Goal: Task Accomplishment & Management: Manage account settings

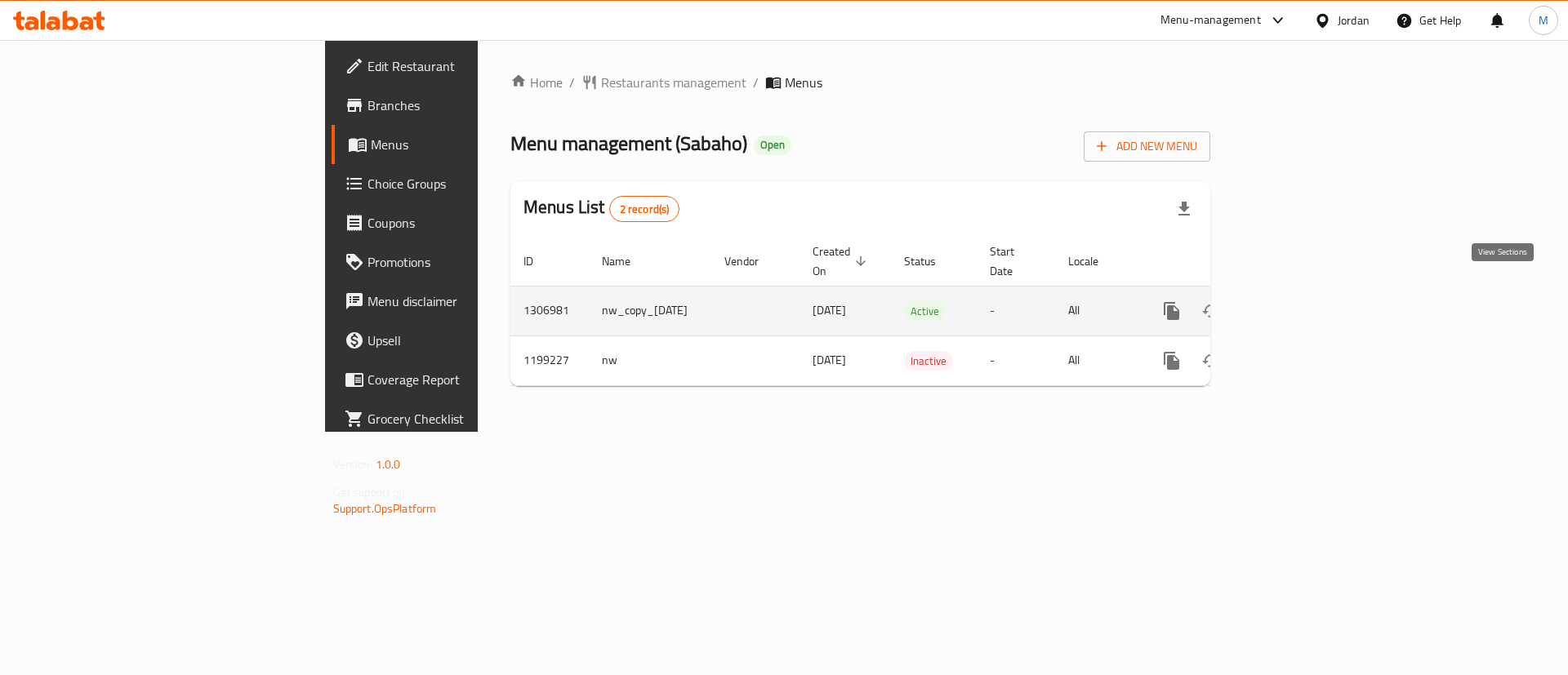
click at [1309, 297] on link "enhanced table" at bounding box center [1289, 311] width 39 height 39
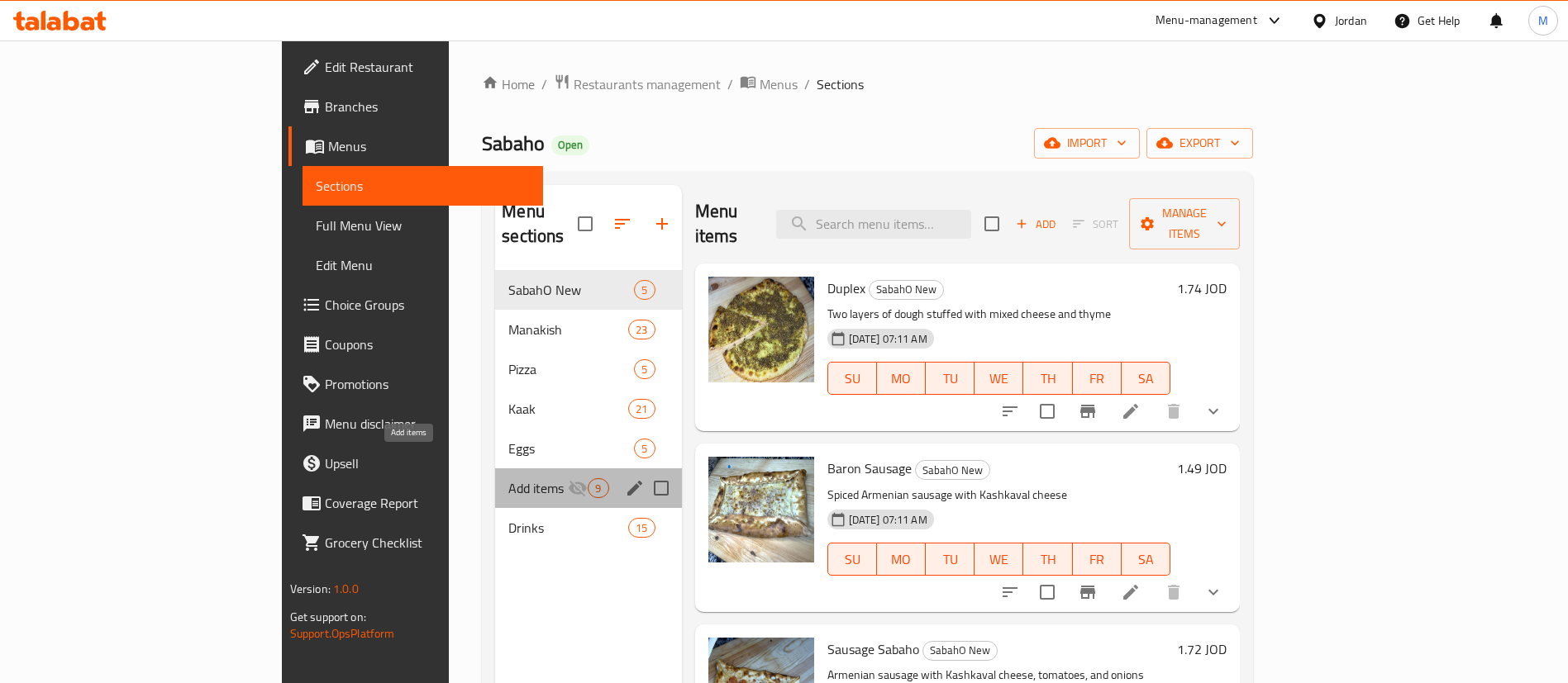
click at [508, 478] on span "Add items" at bounding box center [538, 488] width 60 height 20
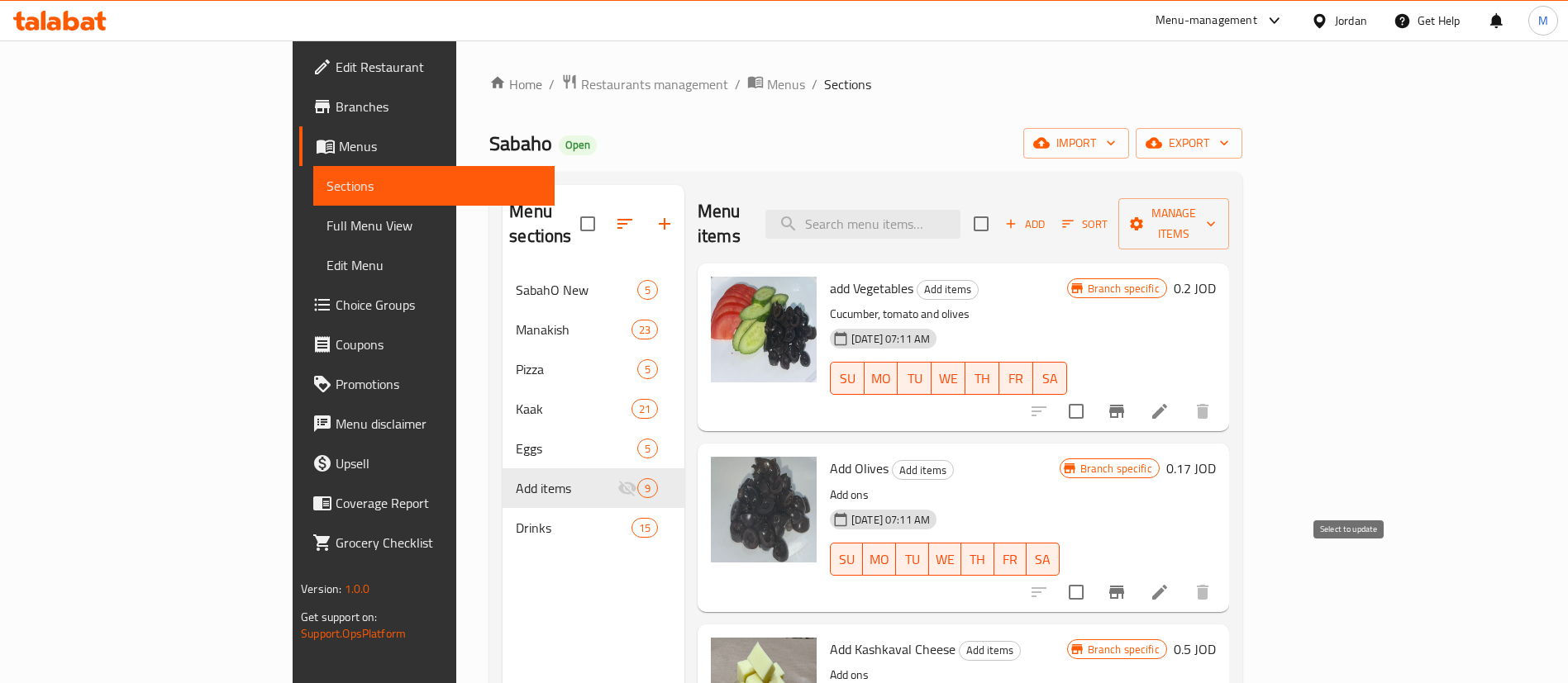
click at [1093, 575] on input "checkbox" at bounding box center [1076, 593] width 35 height 35
checkbox input "true"
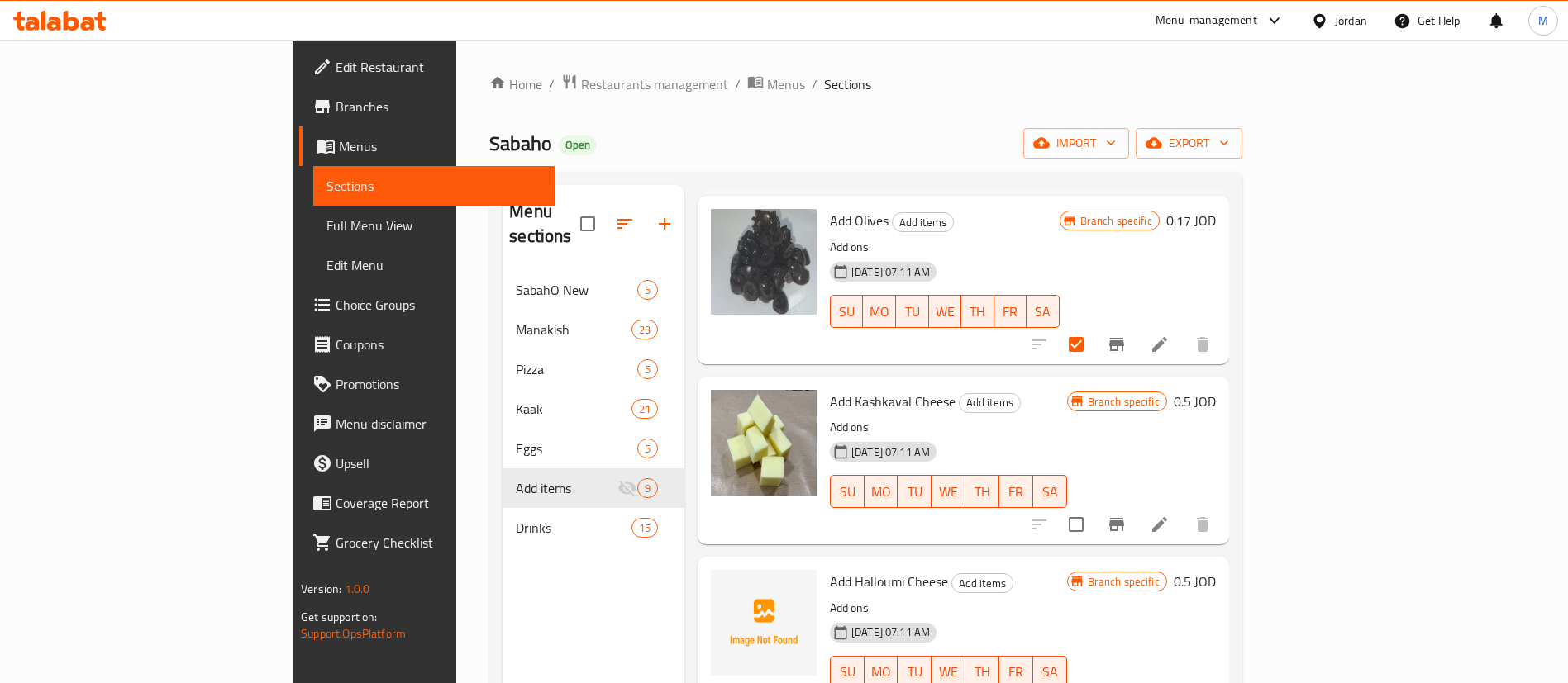
click at [1093, 507] on input "checkbox" at bounding box center [1076, 525] width 35 height 35
checkbox input "true"
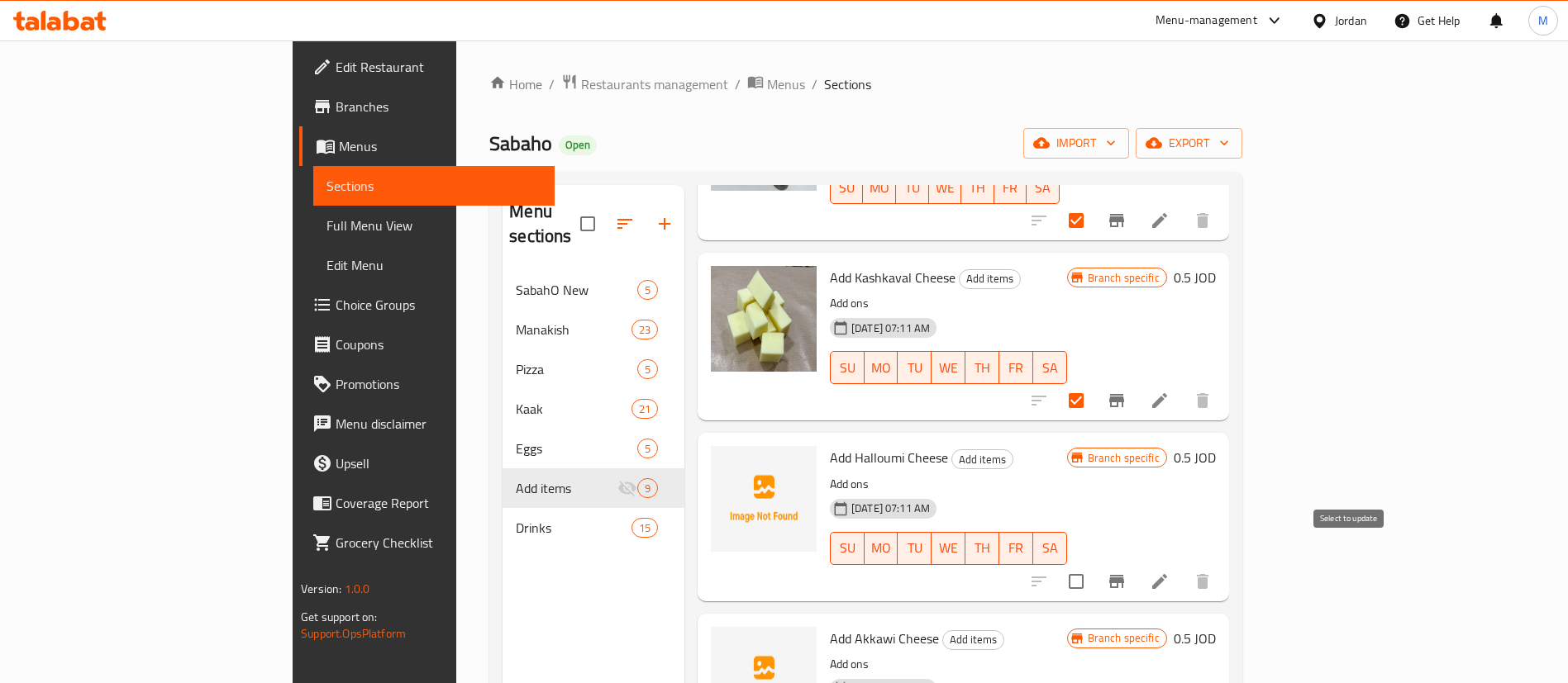
click at [1093, 564] on input "checkbox" at bounding box center [1076, 582] width 35 height 35
checkbox input "true"
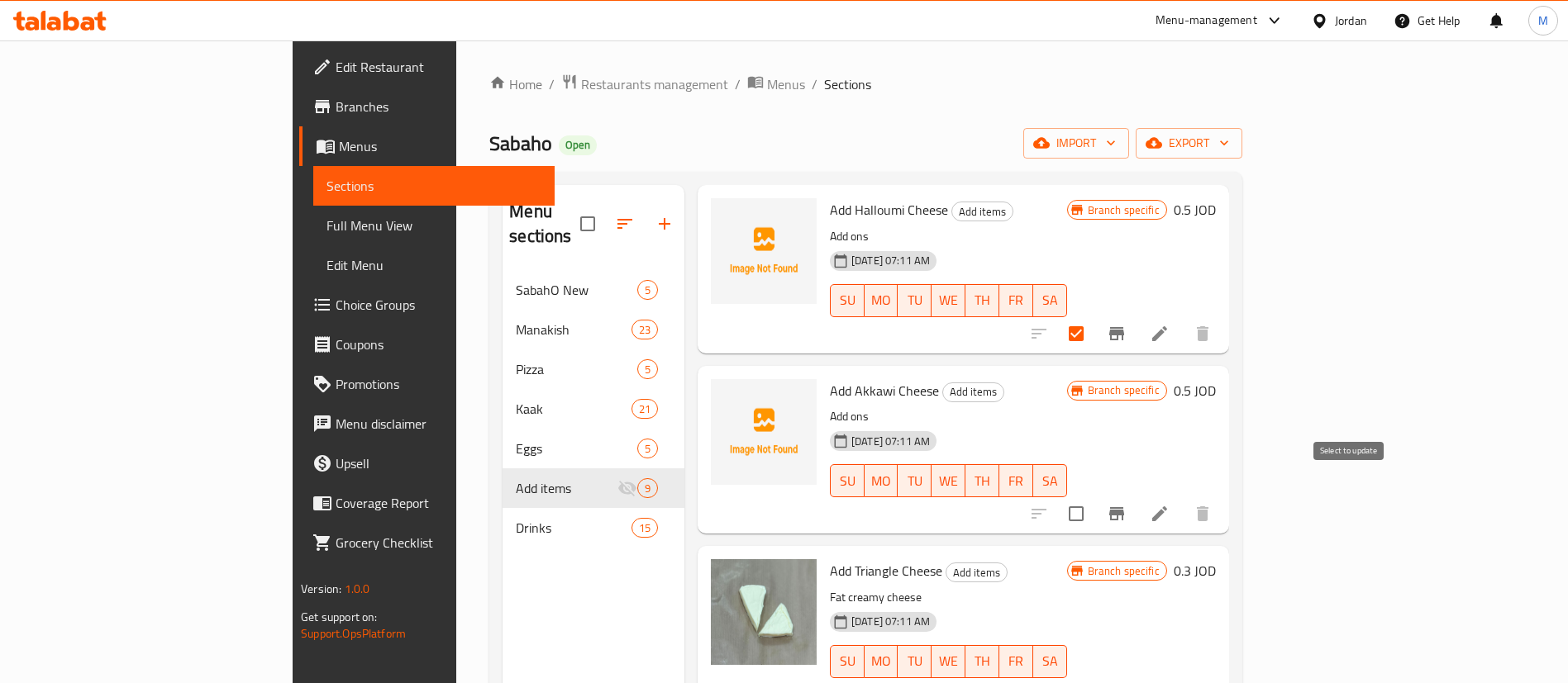
click at [1093, 497] on input "checkbox" at bounding box center [1076, 514] width 35 height 35
checkbox input "true"
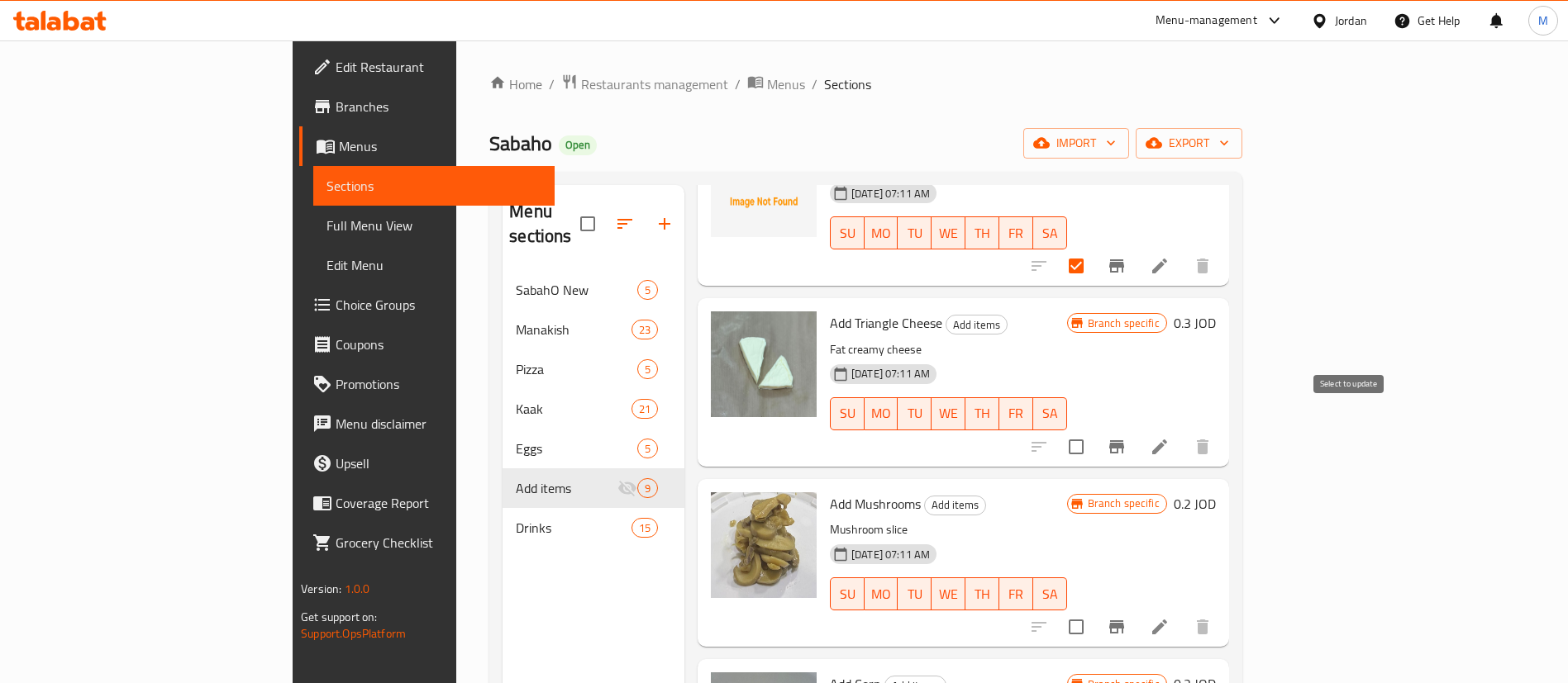
click at [1093, 429] on input "checkbox" at bounding box center [1076, 447] width 35 height 35
checkbox input "true"
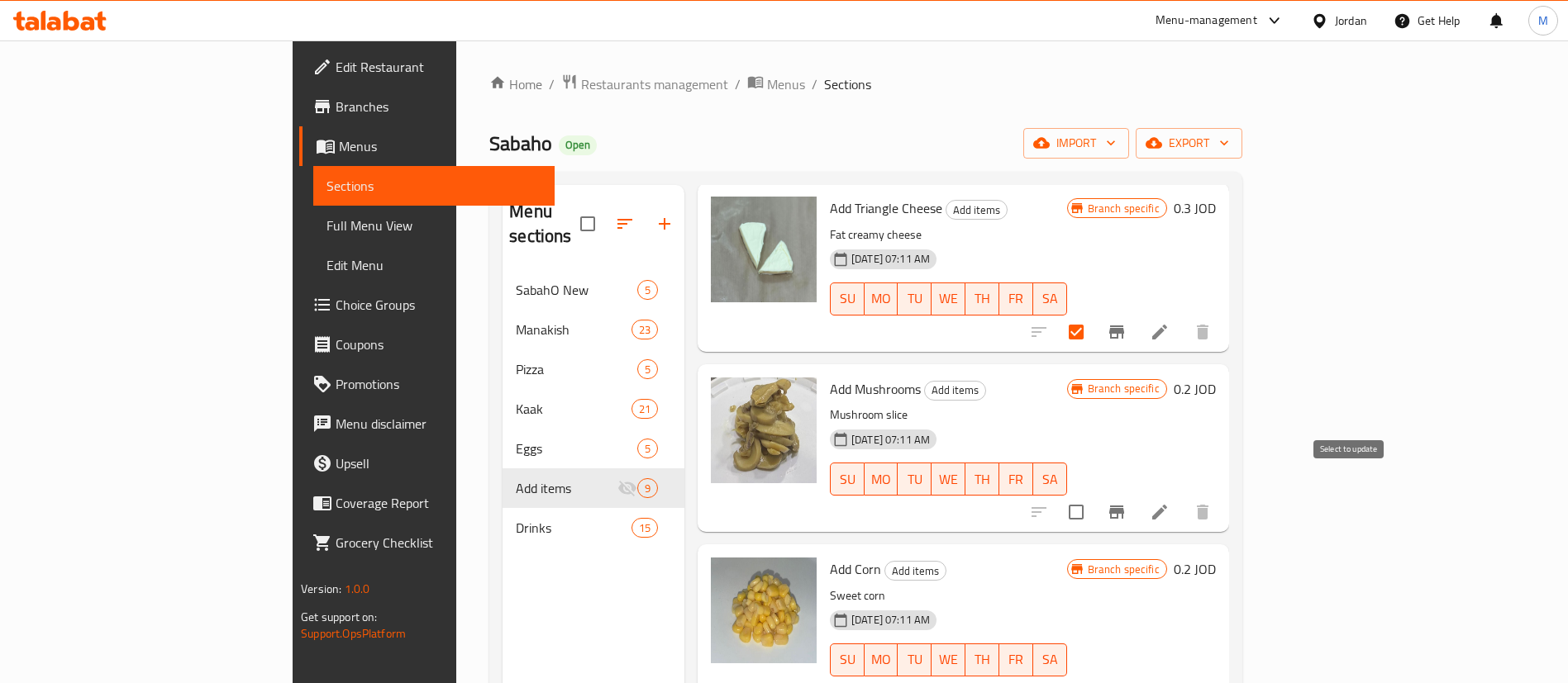
click at [1093, 495] on input "checkbox" at bounding box center [1076, 513] width 35 height 35
checkbox input "true"
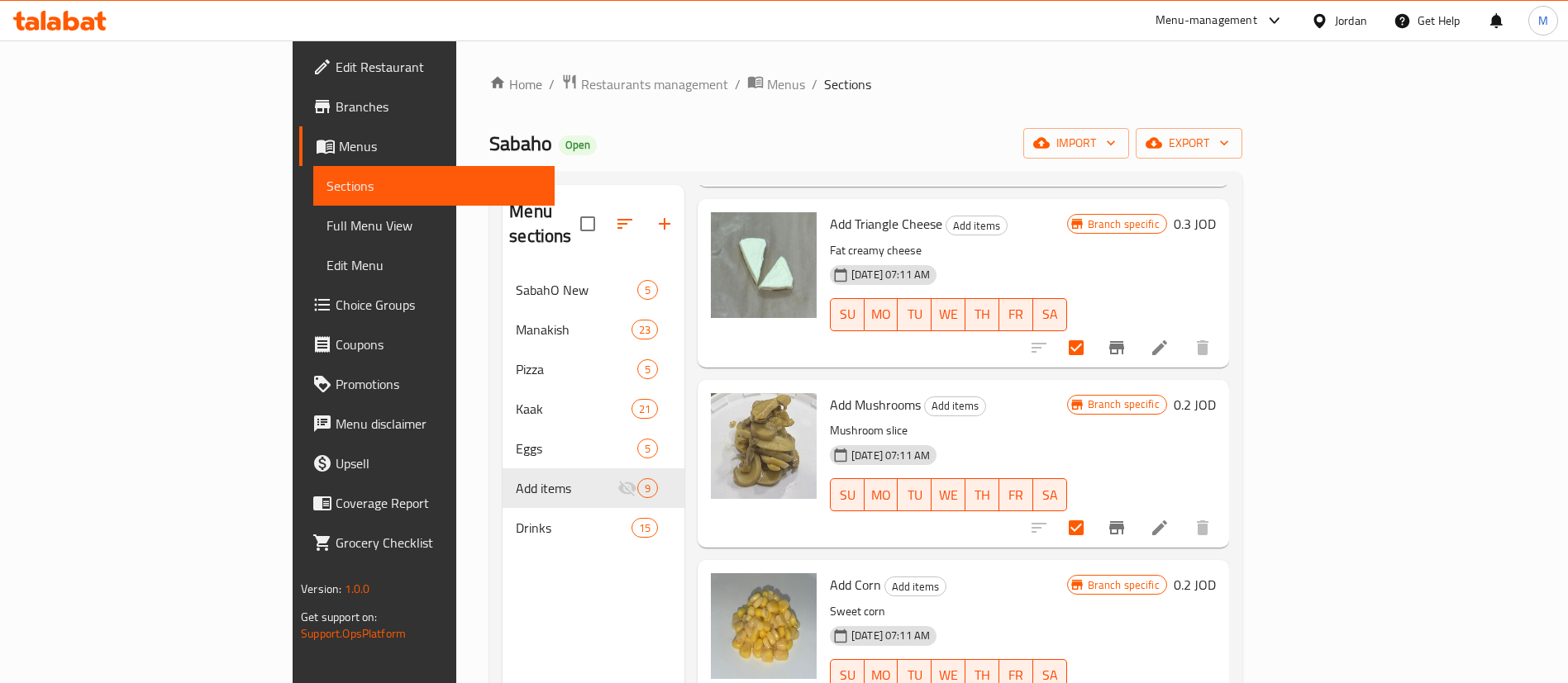
scroll to position [982, 0]
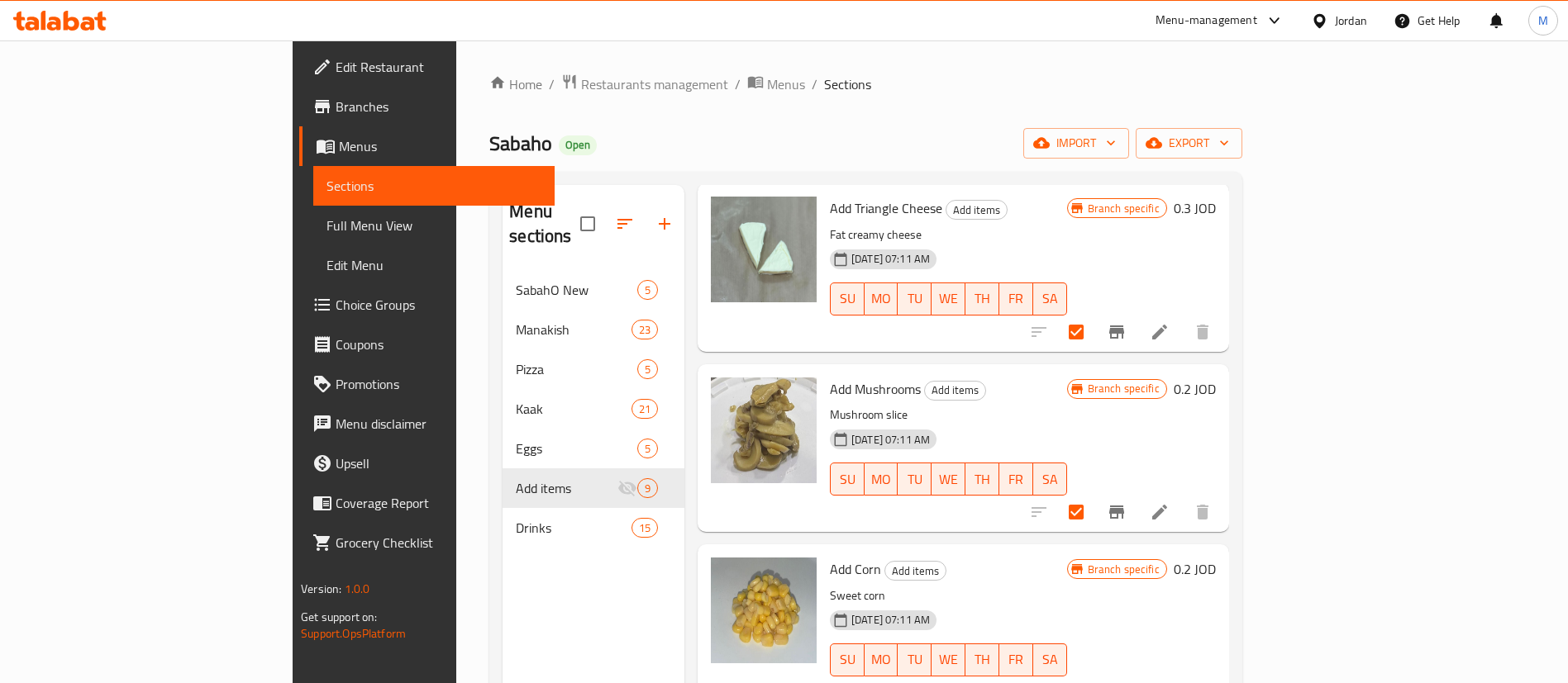
click at [1093, 676] on input "checkbox" at bounding box center [1076, 694] width 35 height 35
checkbox input "true"
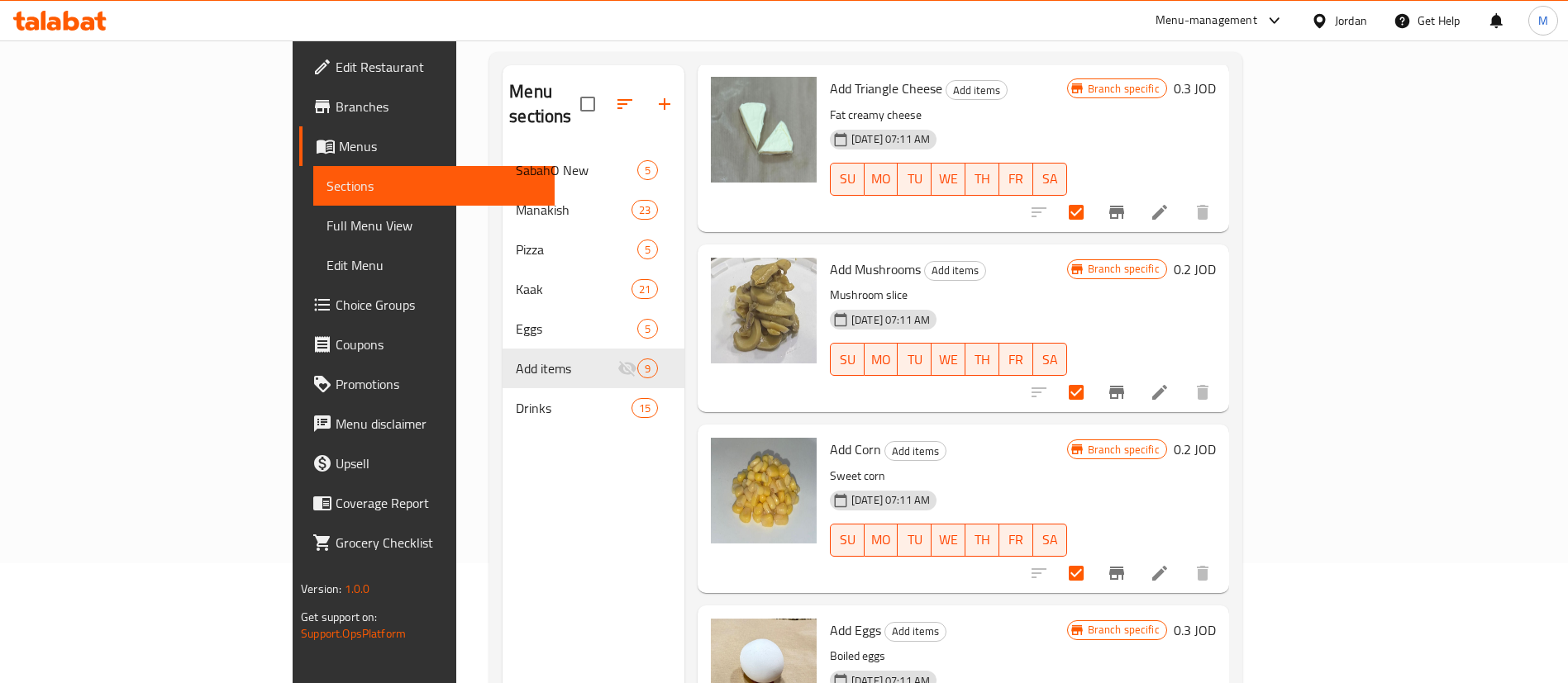
scroll to position [232, 0]
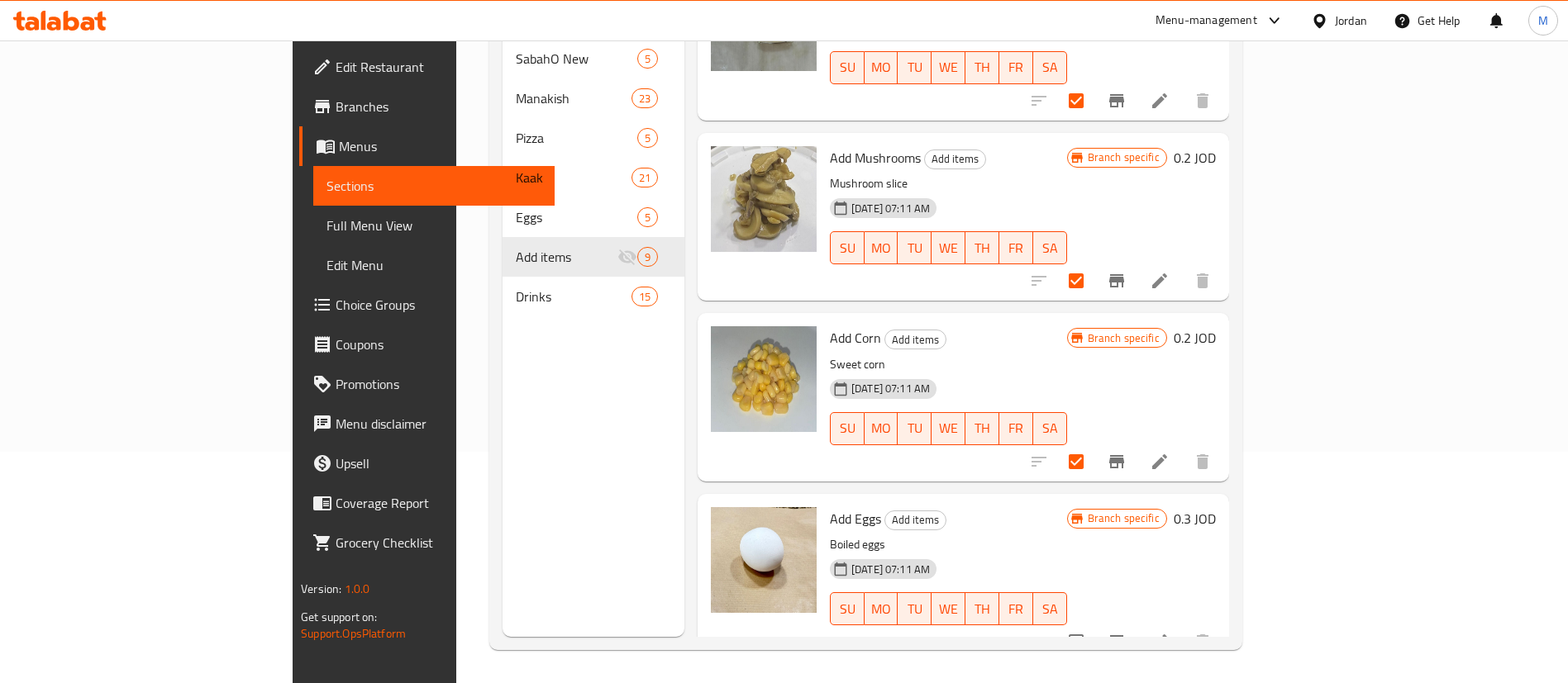
click at [1093, 625] on input "checkbox" at bounding box center [1076, 643] width 35 height 35
checkbox input "true"
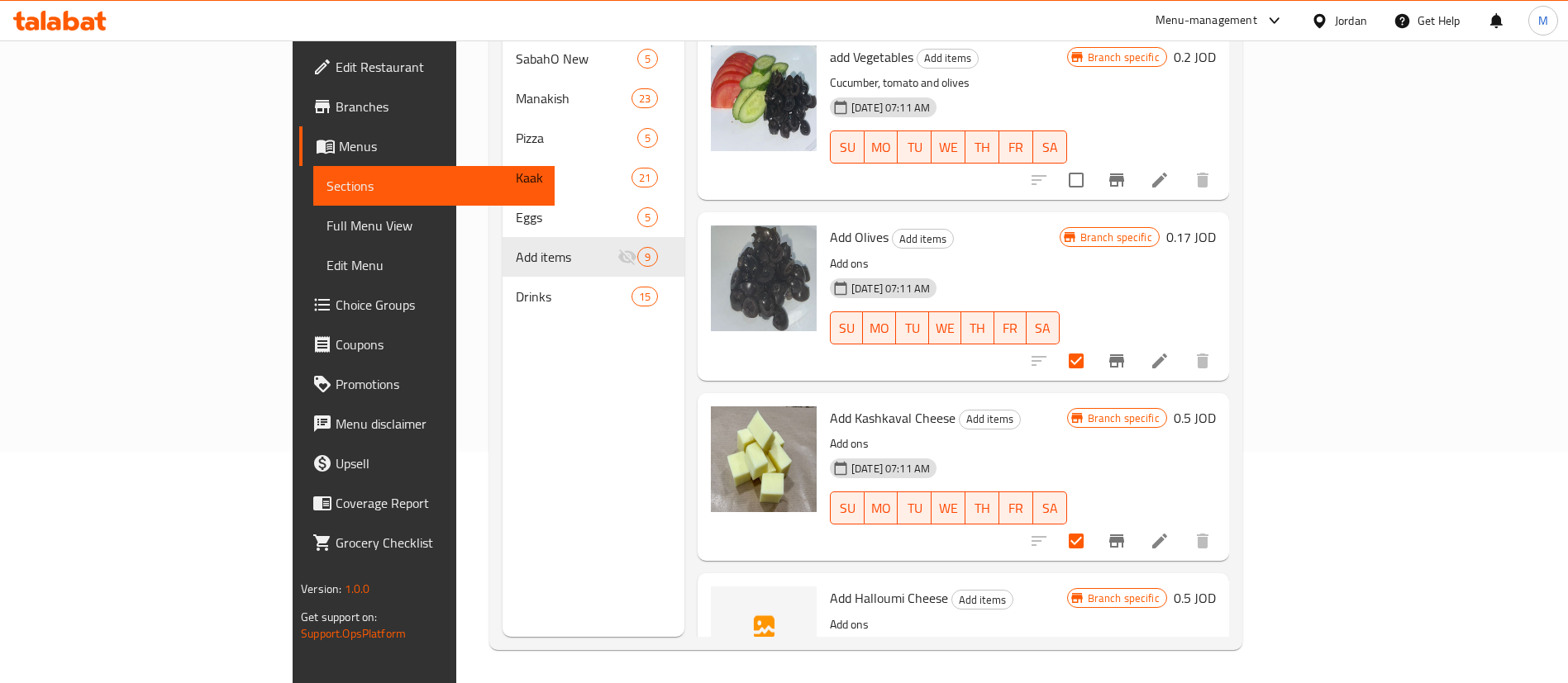
scroll to position [0, 0]
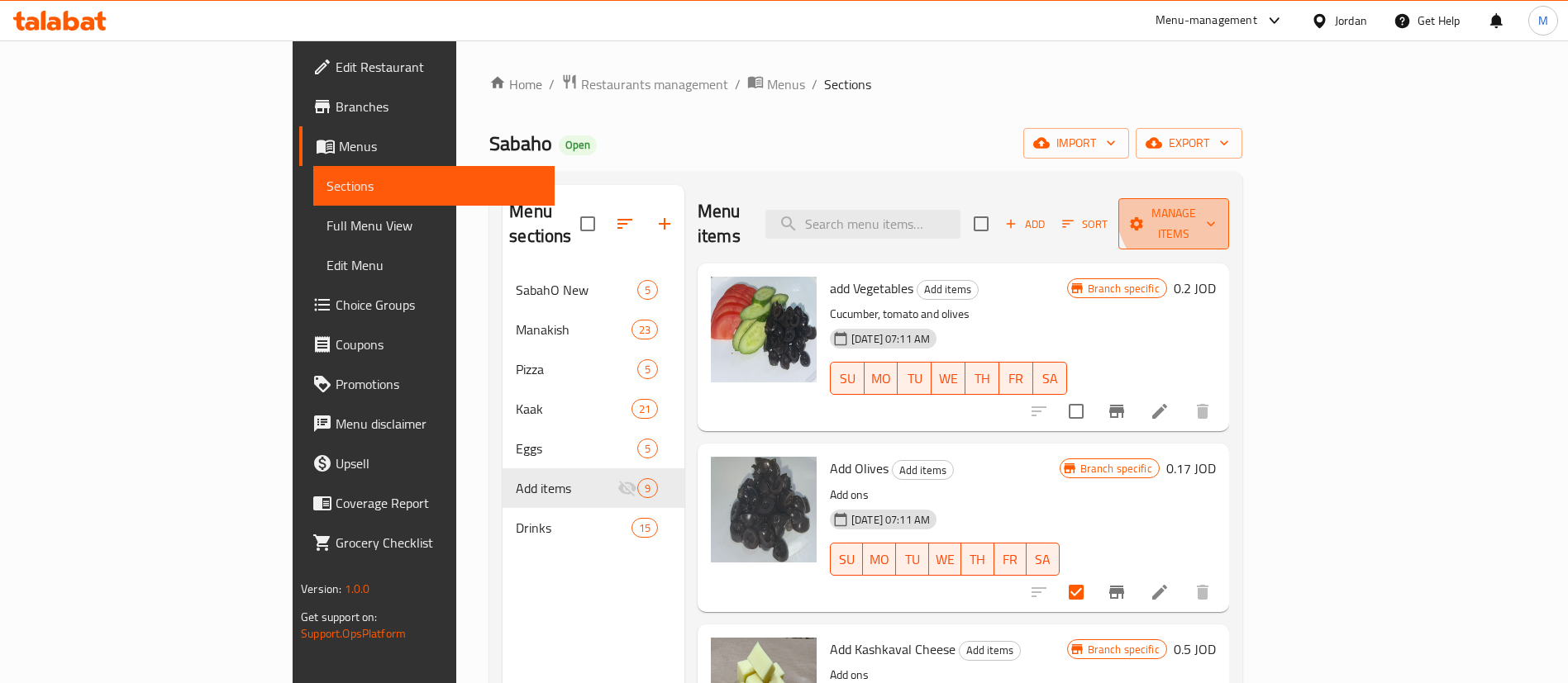
click at [1216, 204] on span "Manage items" at bounding box center [1174, 224] width 84 height 41
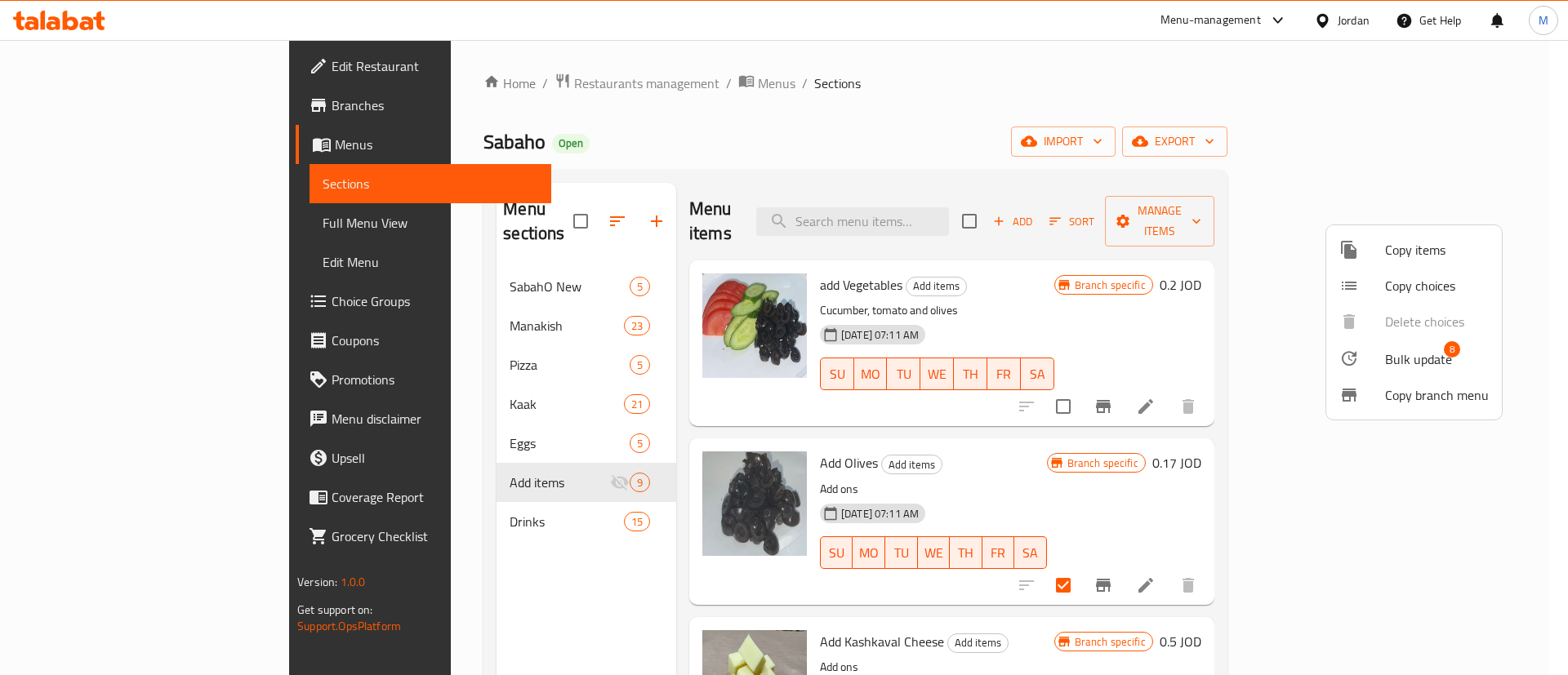
click at [1426, 356] on span "Bulk update" at bounding box center [1418, 359] width 67 height 20
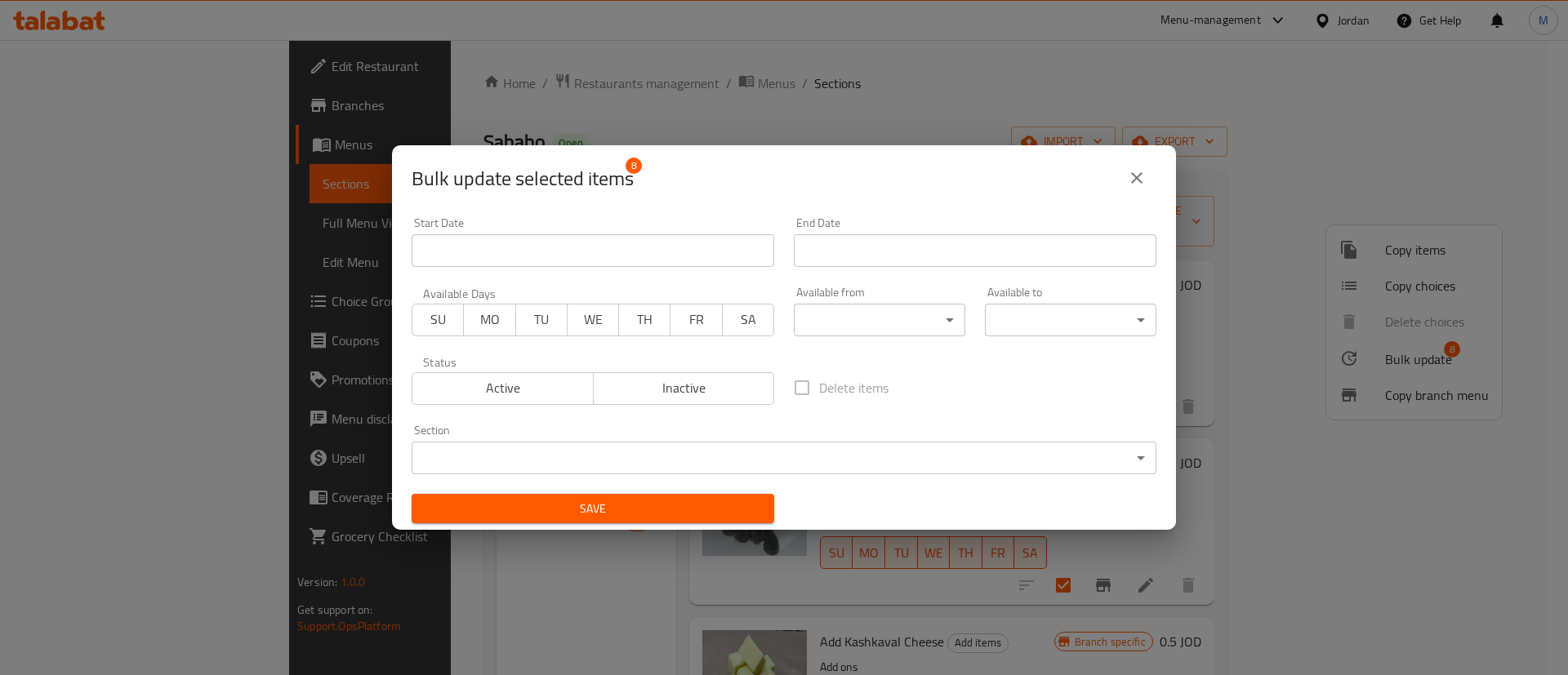
click at [614, 383] on span "Inactive" at bounding box center [685, 388] width 168 height 23
click at [633, 497] on button "Save" at bounding box center [593, 508] width 363 height 30
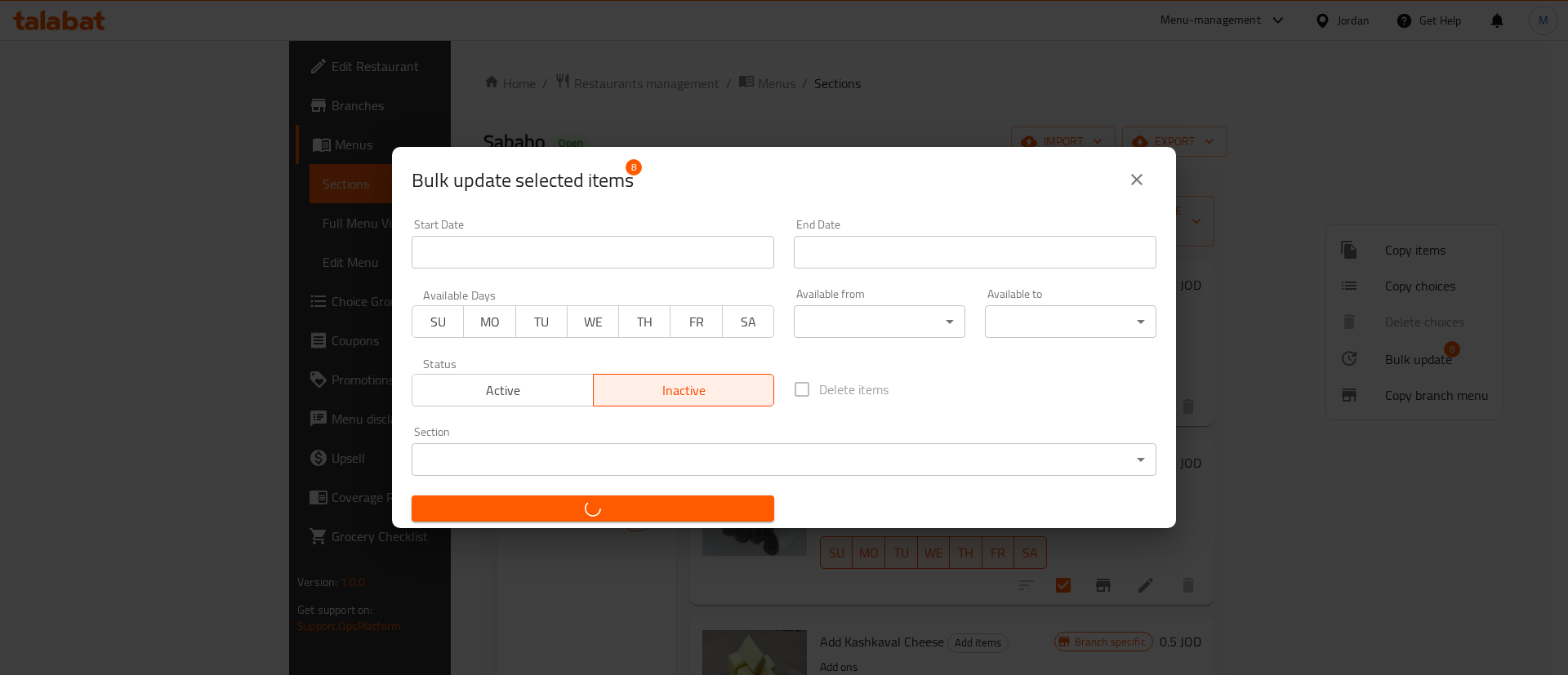
checkbox input "false"
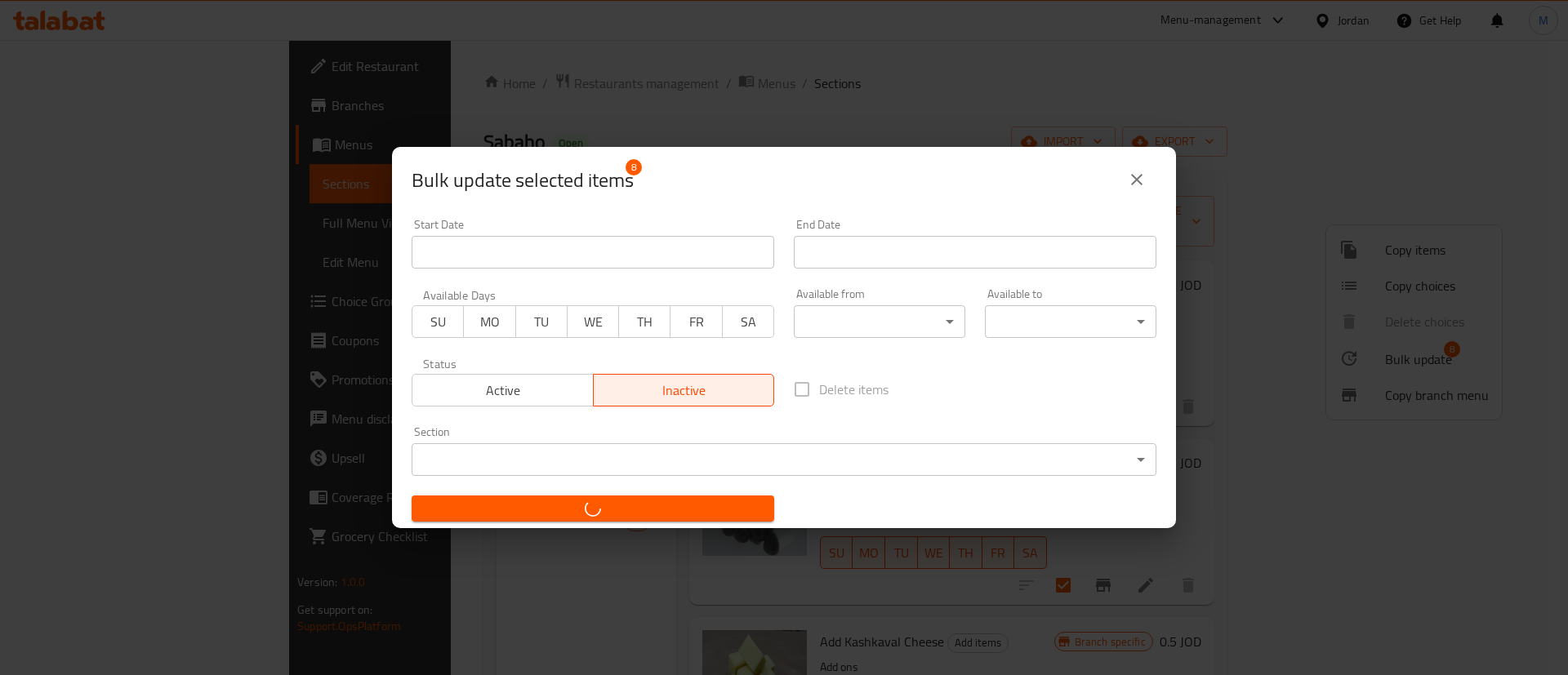
checkbox input "false"
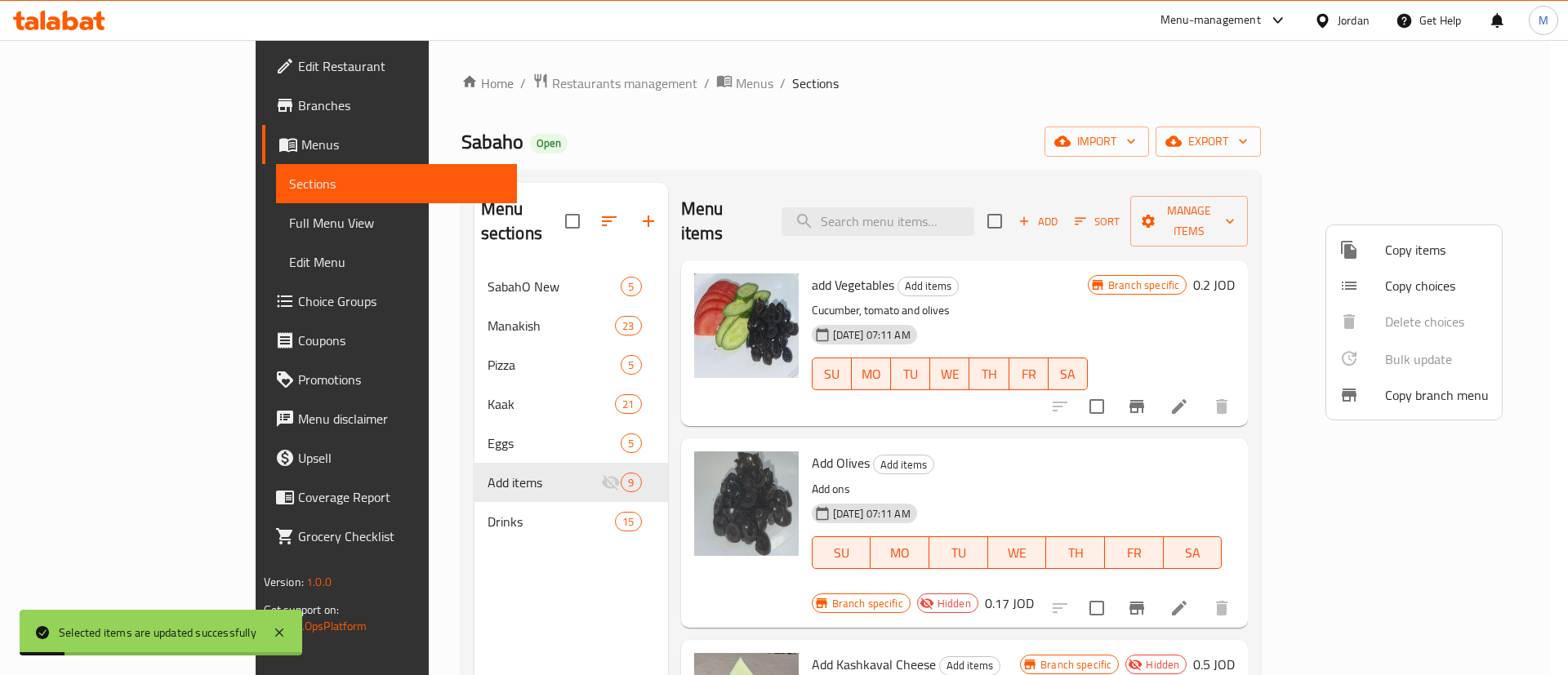
click at [1174, 114] on div at bounding box center [784, 338] width 1568 height 675
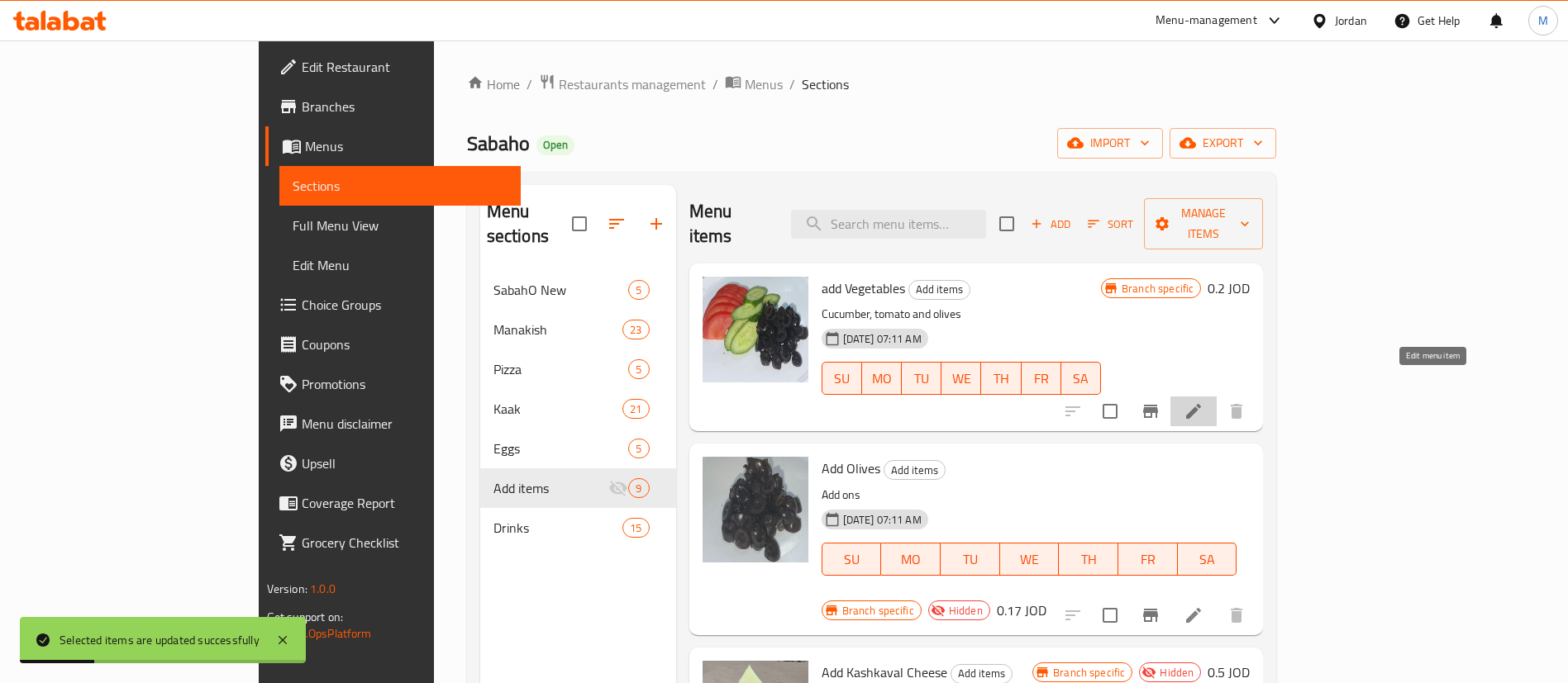
click at [1203, 401] on icon at bounding box center [1193, 411] width 20 height 20
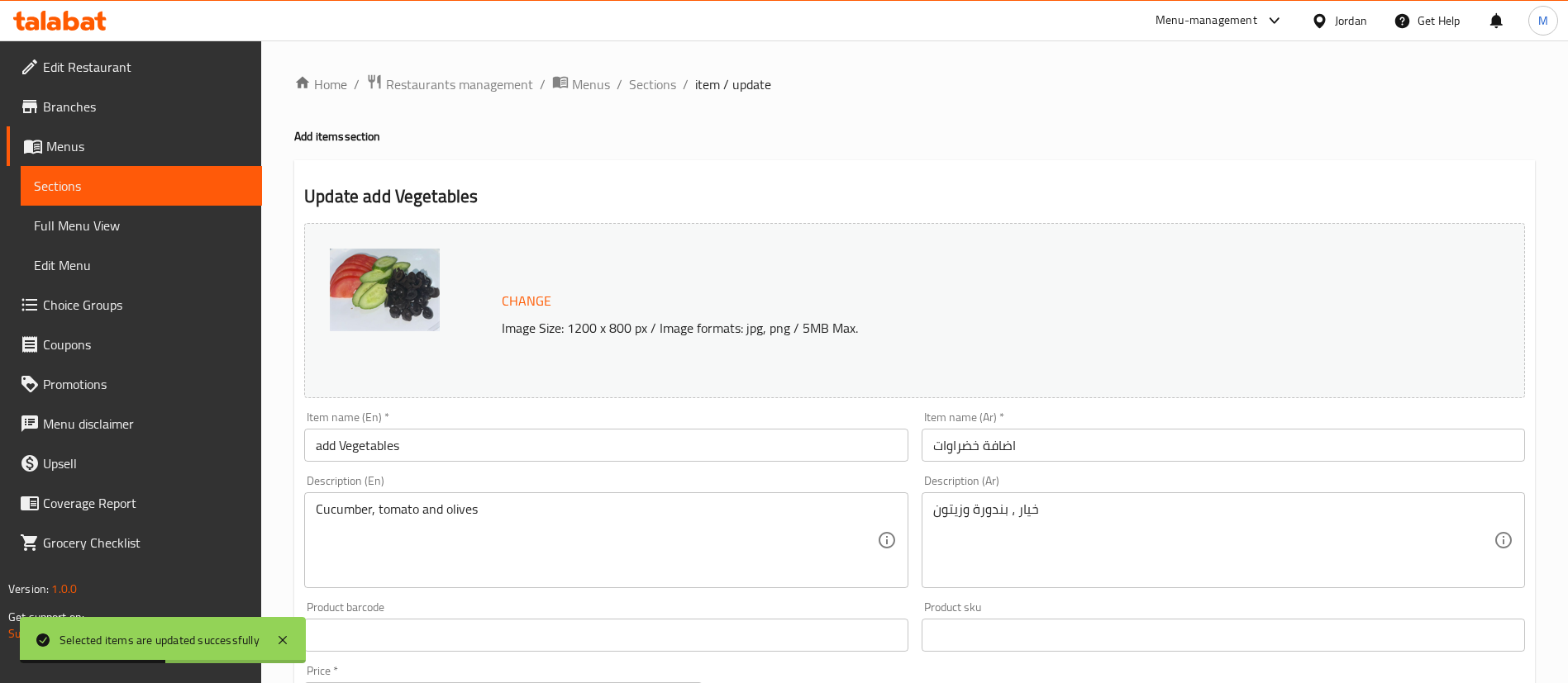
click at [1050, 450] on input "اضافة خضراوات" at bounding box center [1223, 446] width 603 height 33
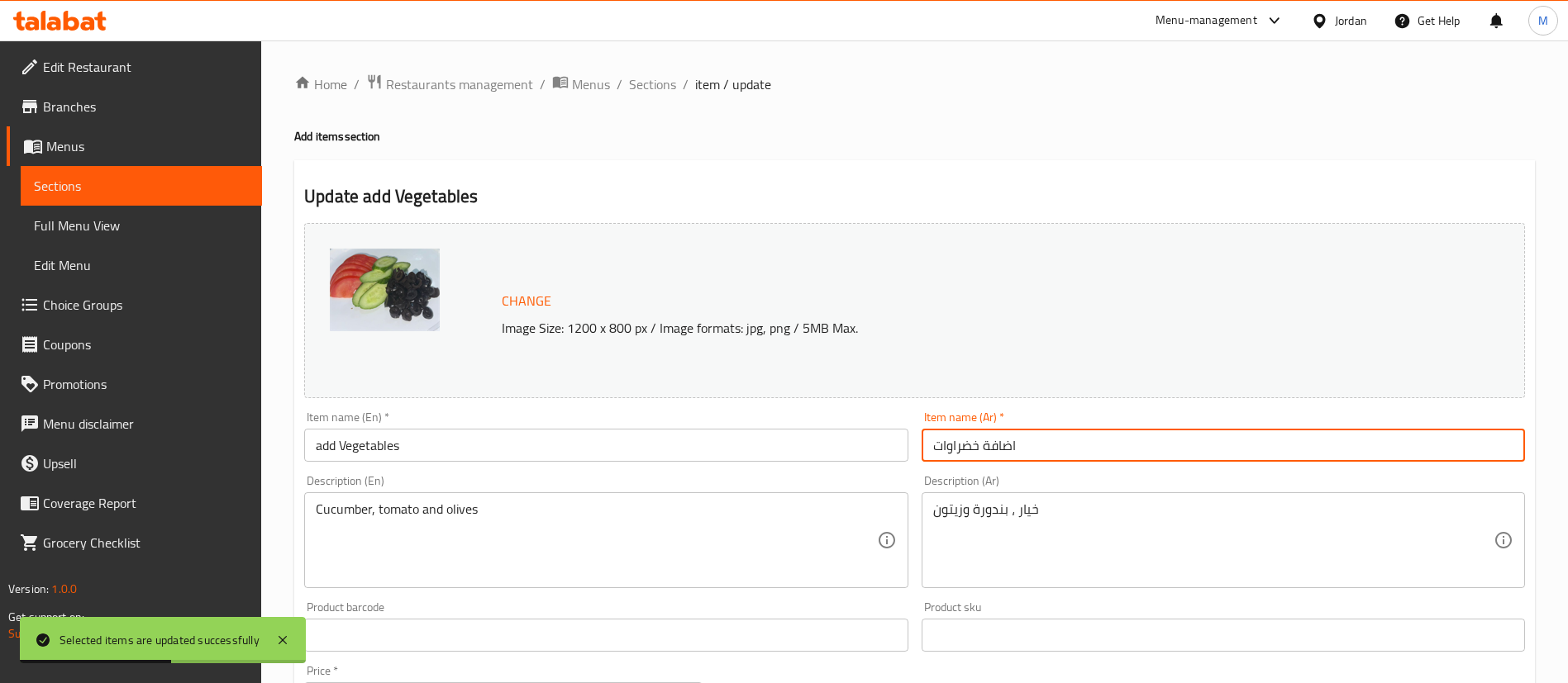
click at [1049, 449] on input "اضافة خضراوات" at bounding box center [1223, 446] width 603 height 33
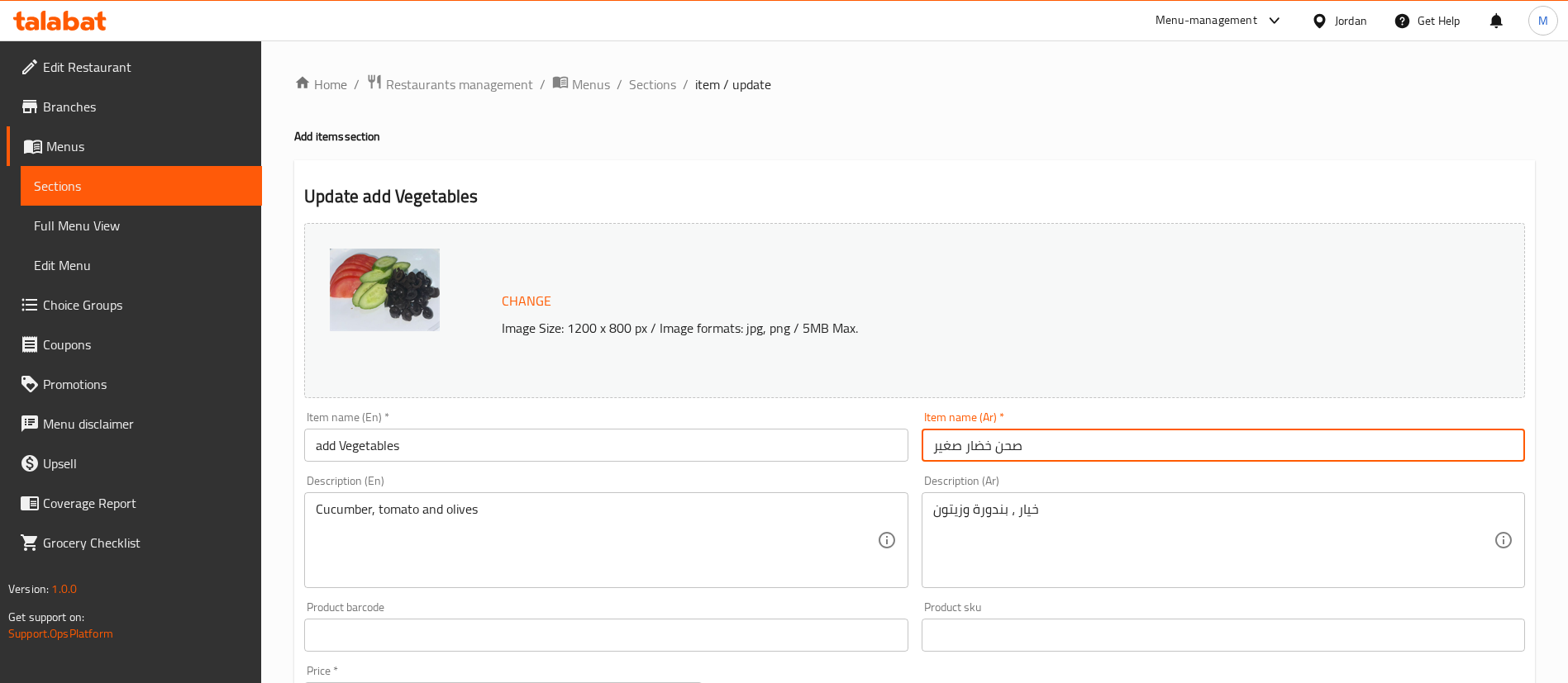
click at [1049, 449] on input "صحن خضار صغير" at bounding box center [1223, 446] width 603 height 33
type input "صحن خضار صغير"
click at [754, 444] on input "add Vegetables" at bounding box center [605, 446] width 603 height 33
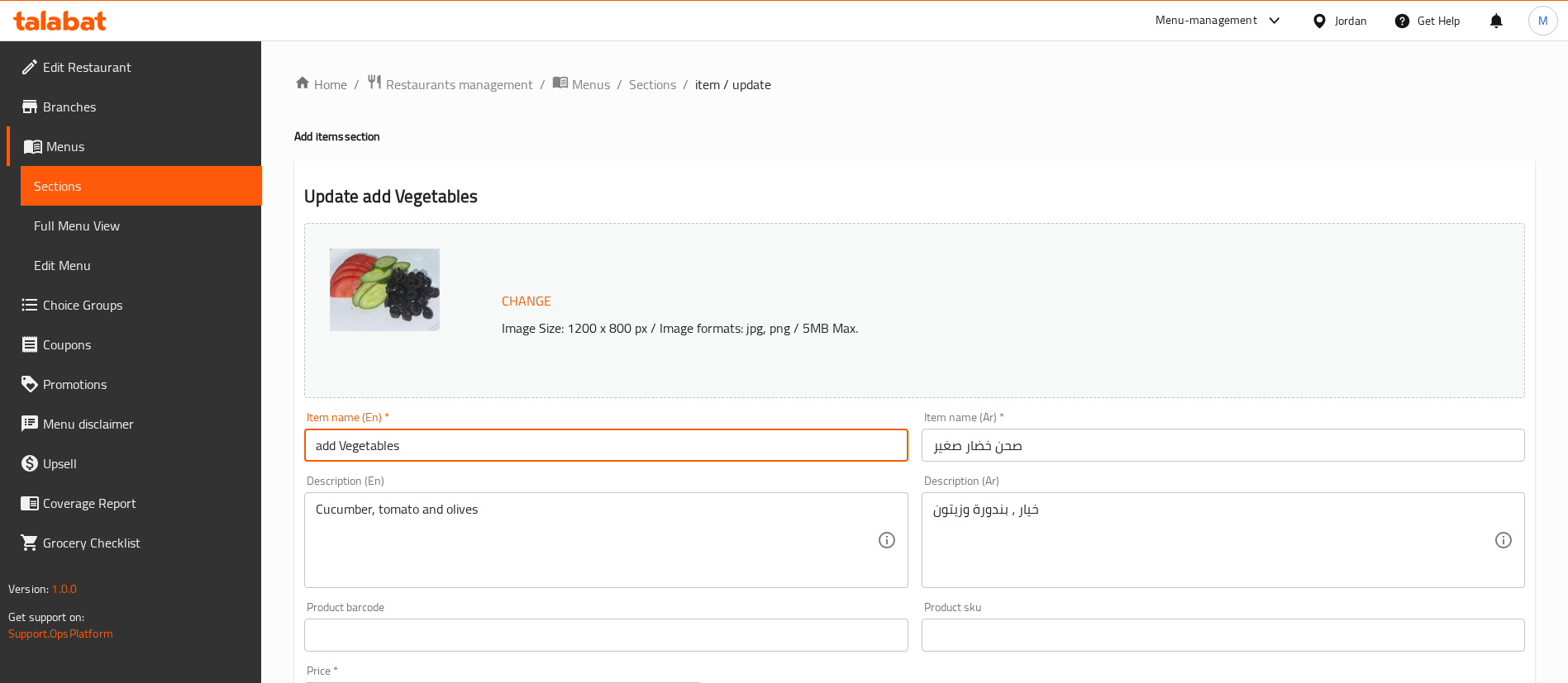
click at [754, 444] on input "add Vegetables" at bounding box center [605, 446] width 603 height 33
paste input "small vegetable plate"
click at [320, 444] on input "small vegetable plate" at bounding box center [605, 446] width 603 height 33
type input "Small vegetable plate"
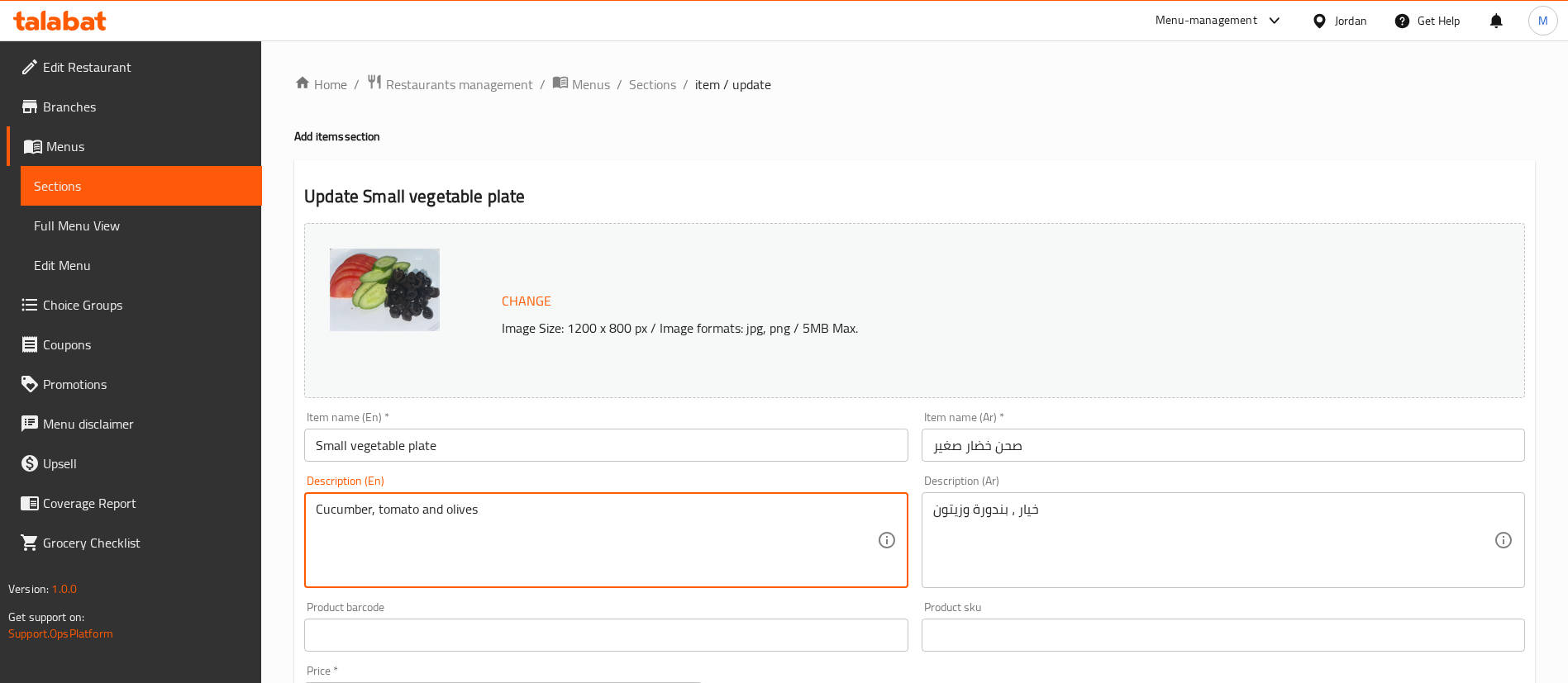
scroll to position [124, 0]
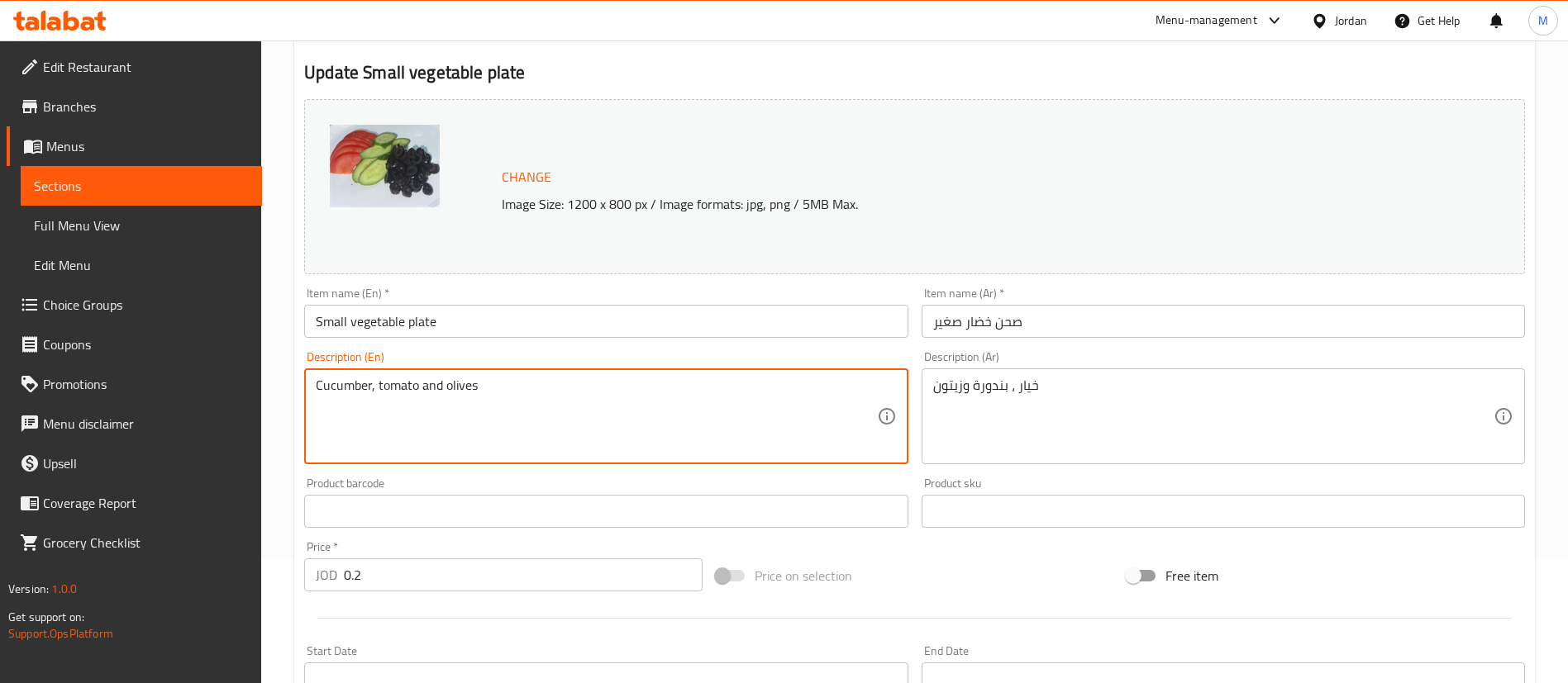
click at [506, 585] on input "0.2" at bounding box center [523, 575] width 359 height 33
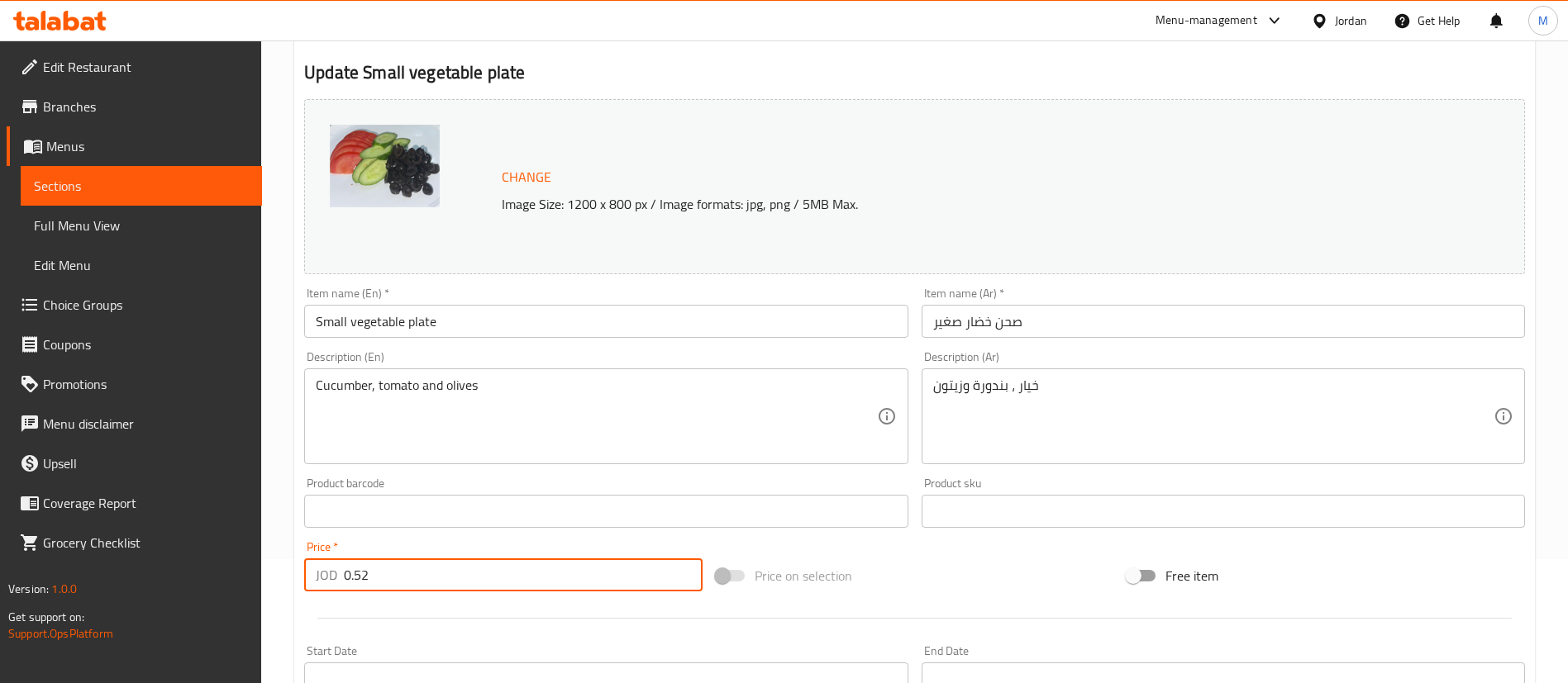
type input "0.52"
click at [500, 615] on div at bounding box center [914, 618] width 1234 height 40
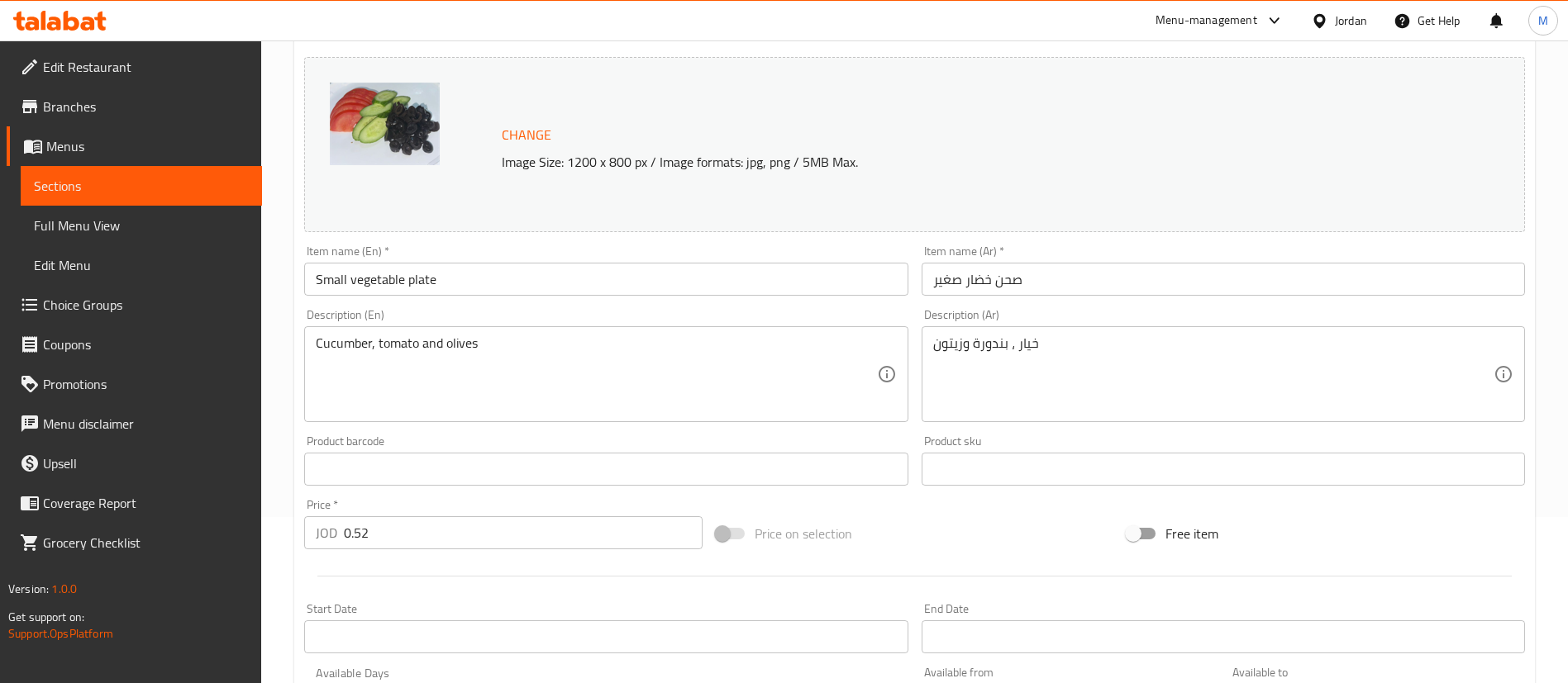
scroll to position [508, 0]
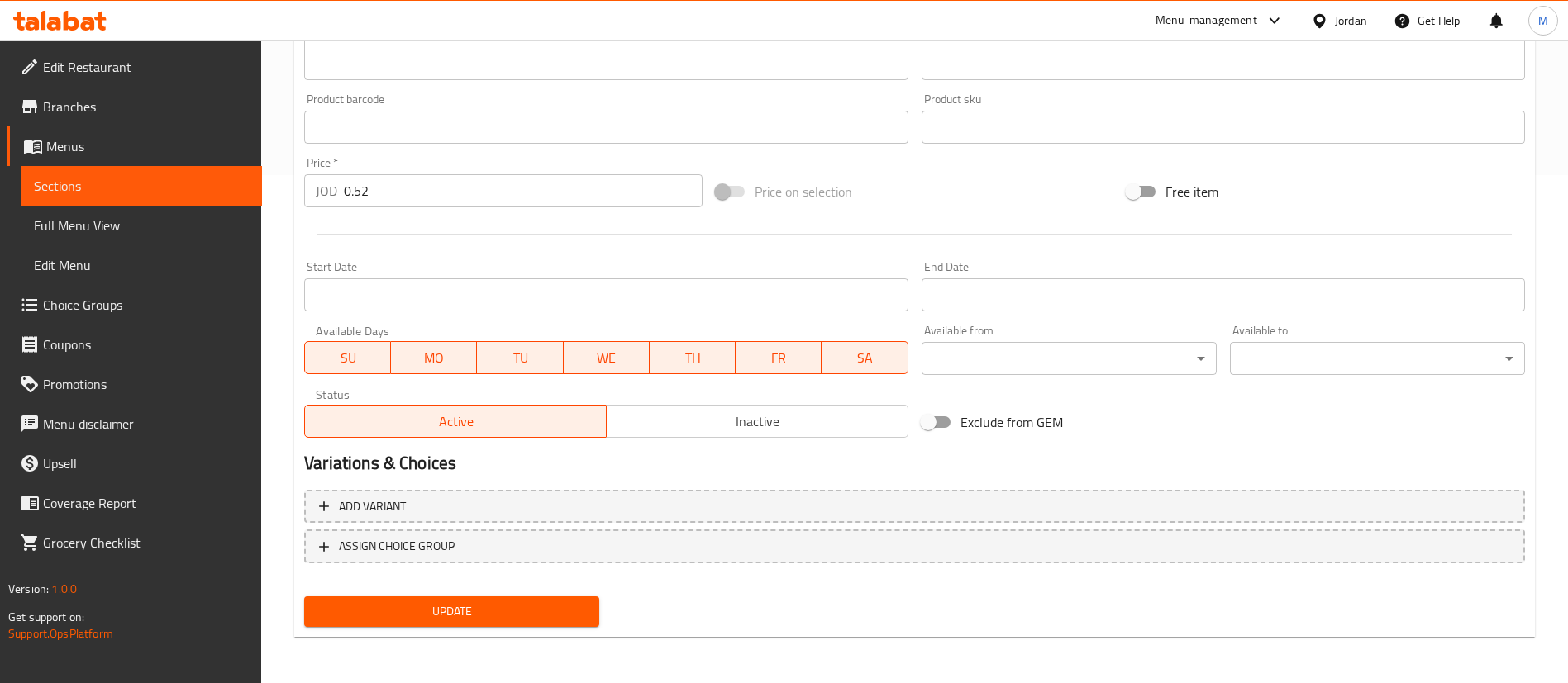
click at [517, 612] on span "Update" at bounding box center [451, 612] width 269 height 21
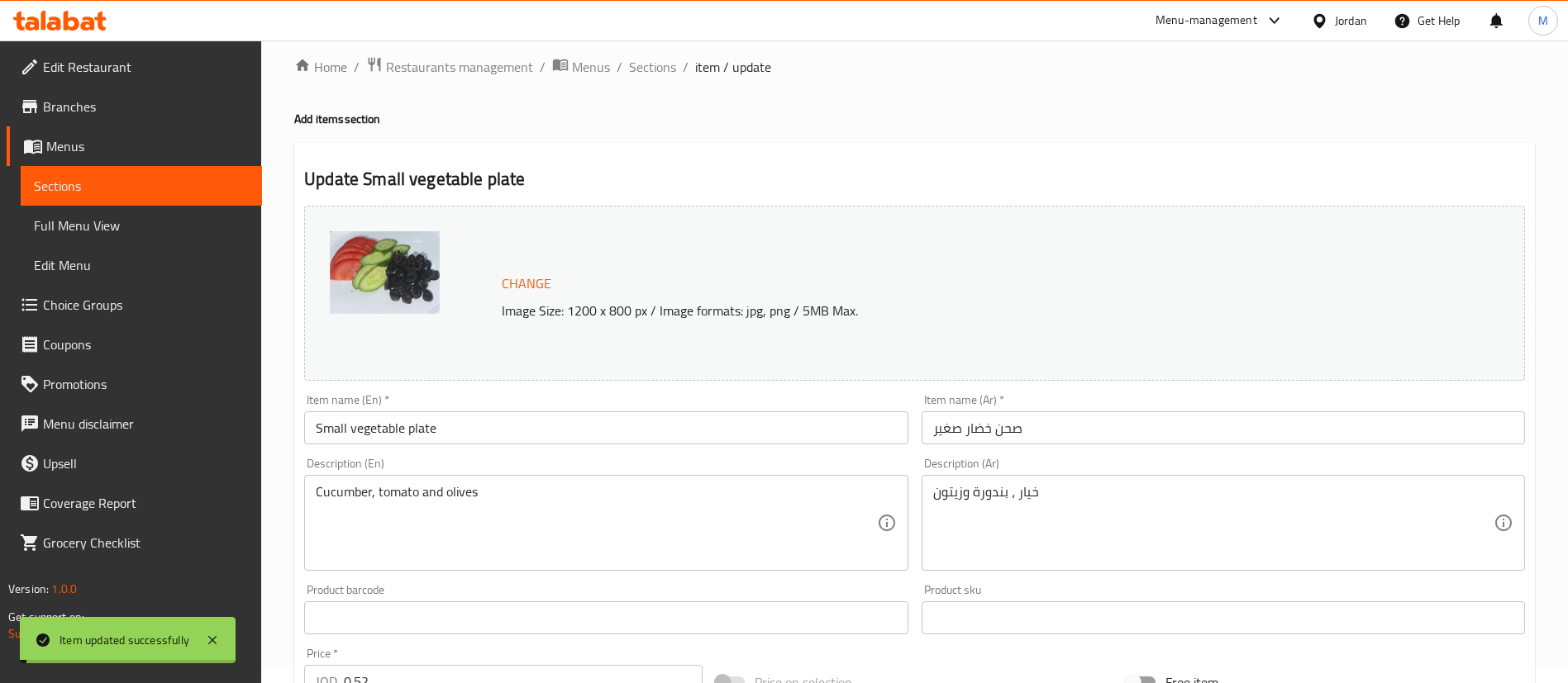
scroll to position [0, 0]
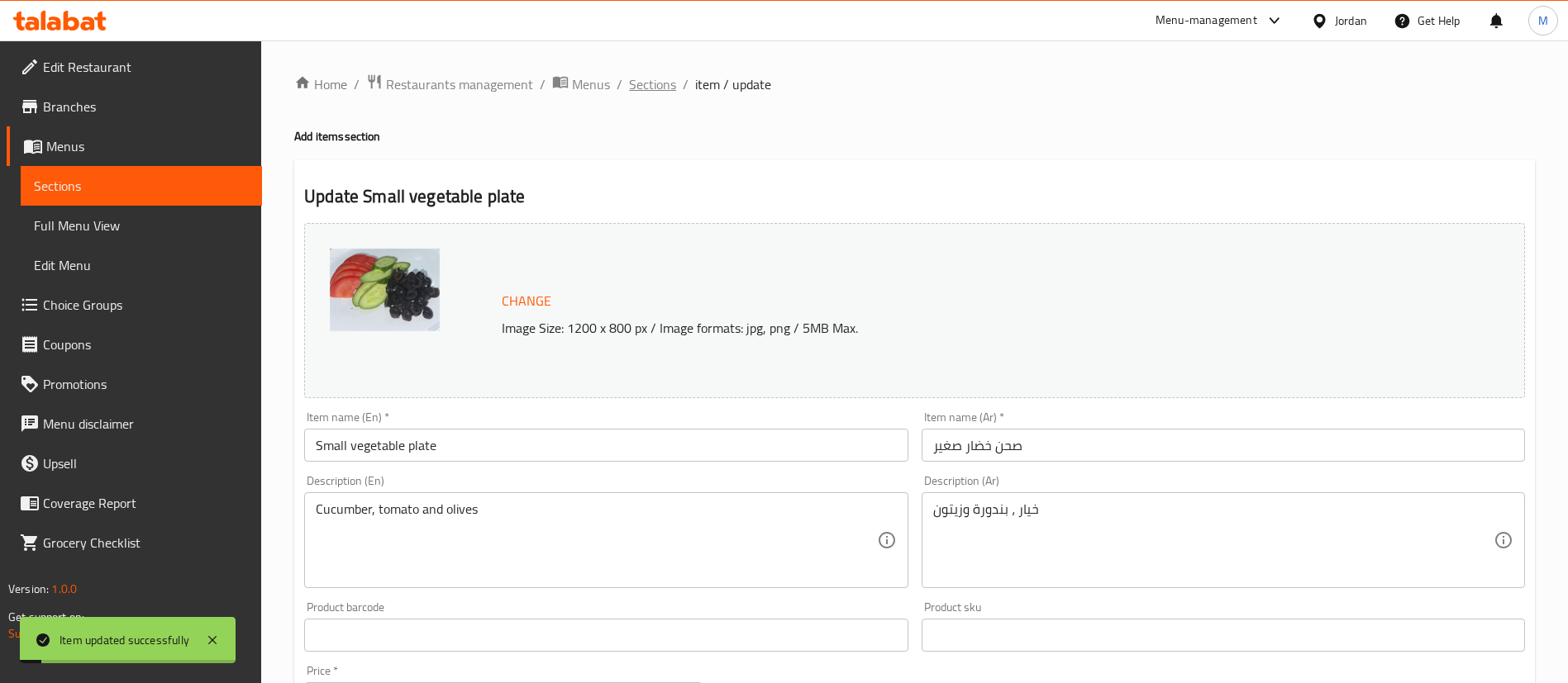
click at [663, 87] on span "Sections" at bounding box center [652, 84] width 47 height 20
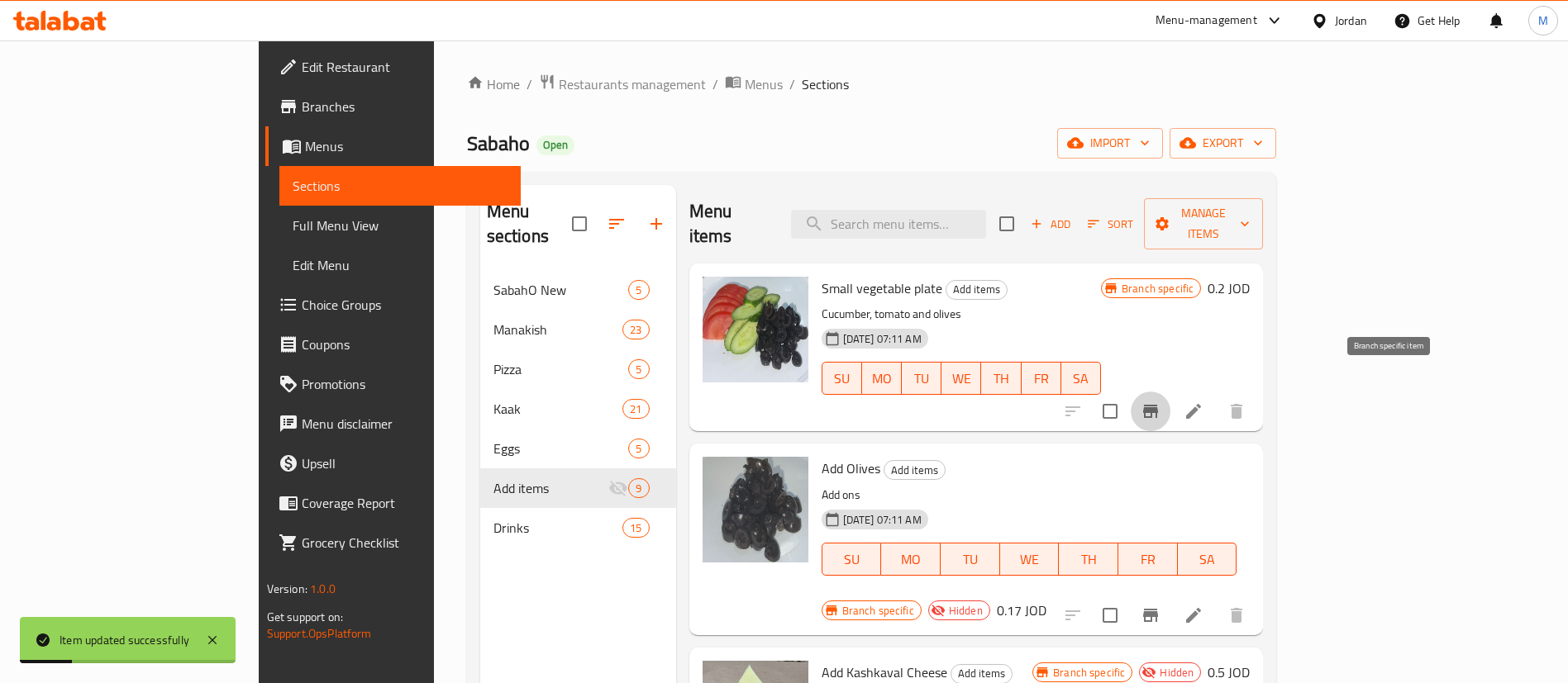
click at [1161, 401] on icon "Branch-specific-item" at bounding box center [1150, 411] width 20 height 20
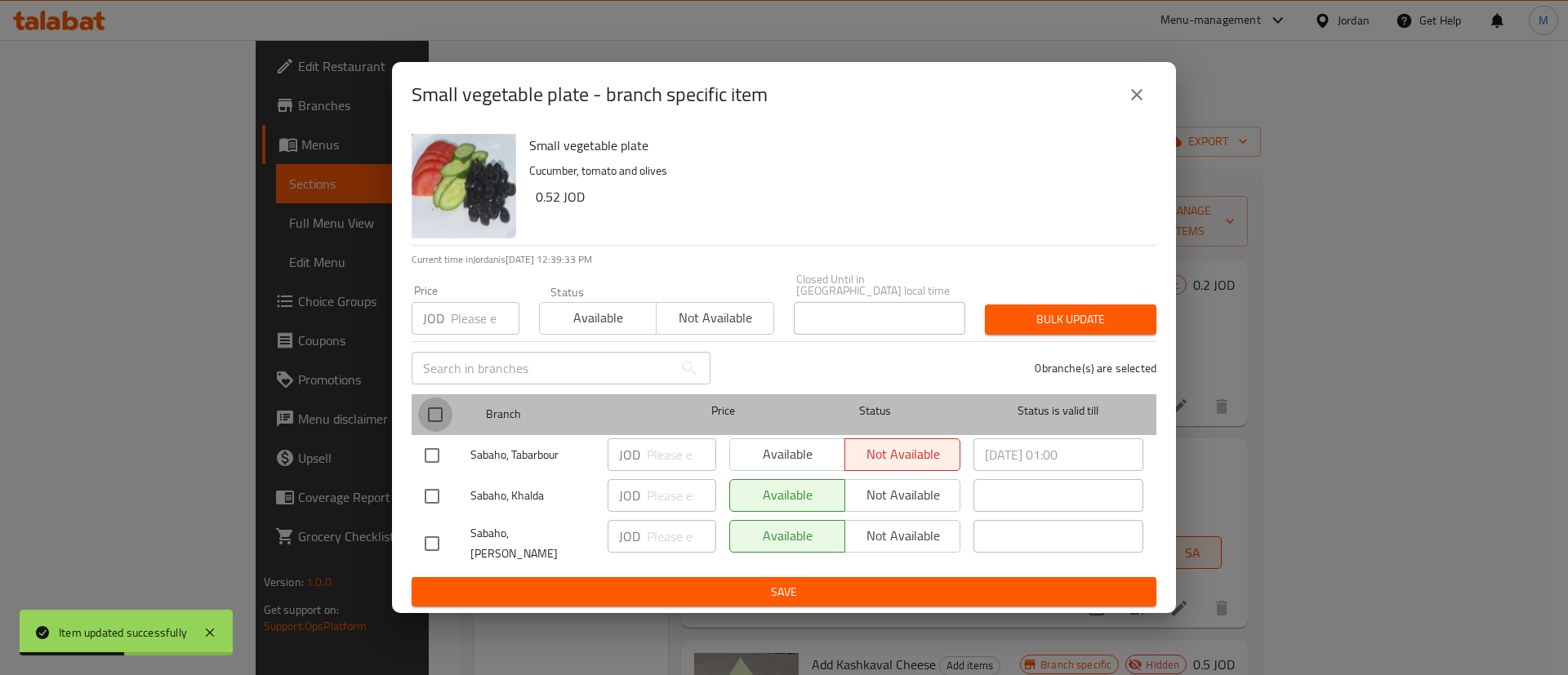
click at [441, 413] on input "checkbox" at bounding box center [436, 415] width 35 height 35
checkbox input "true"
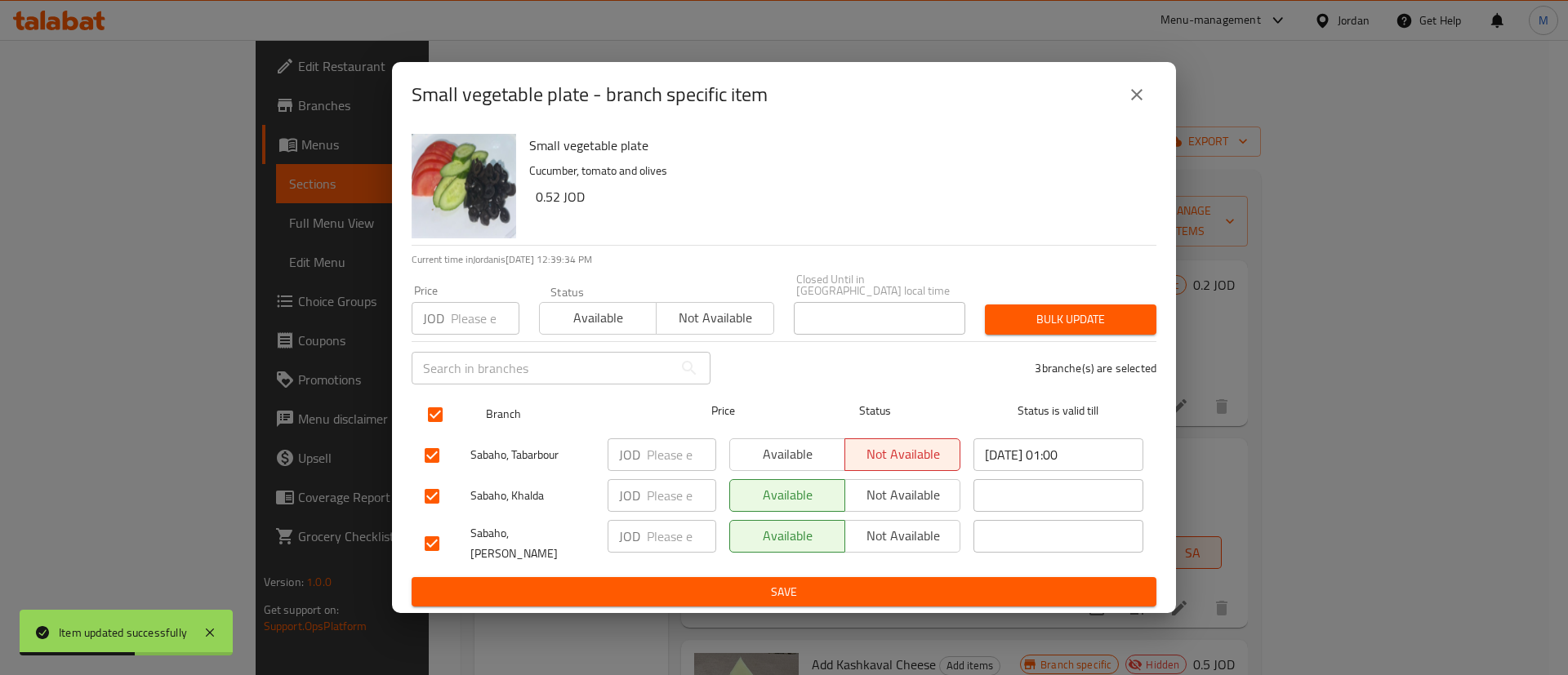
click at [441, 413] on input "checkbox" at bounding box center [436, 415] width 35 height 35
checkbox input "false"
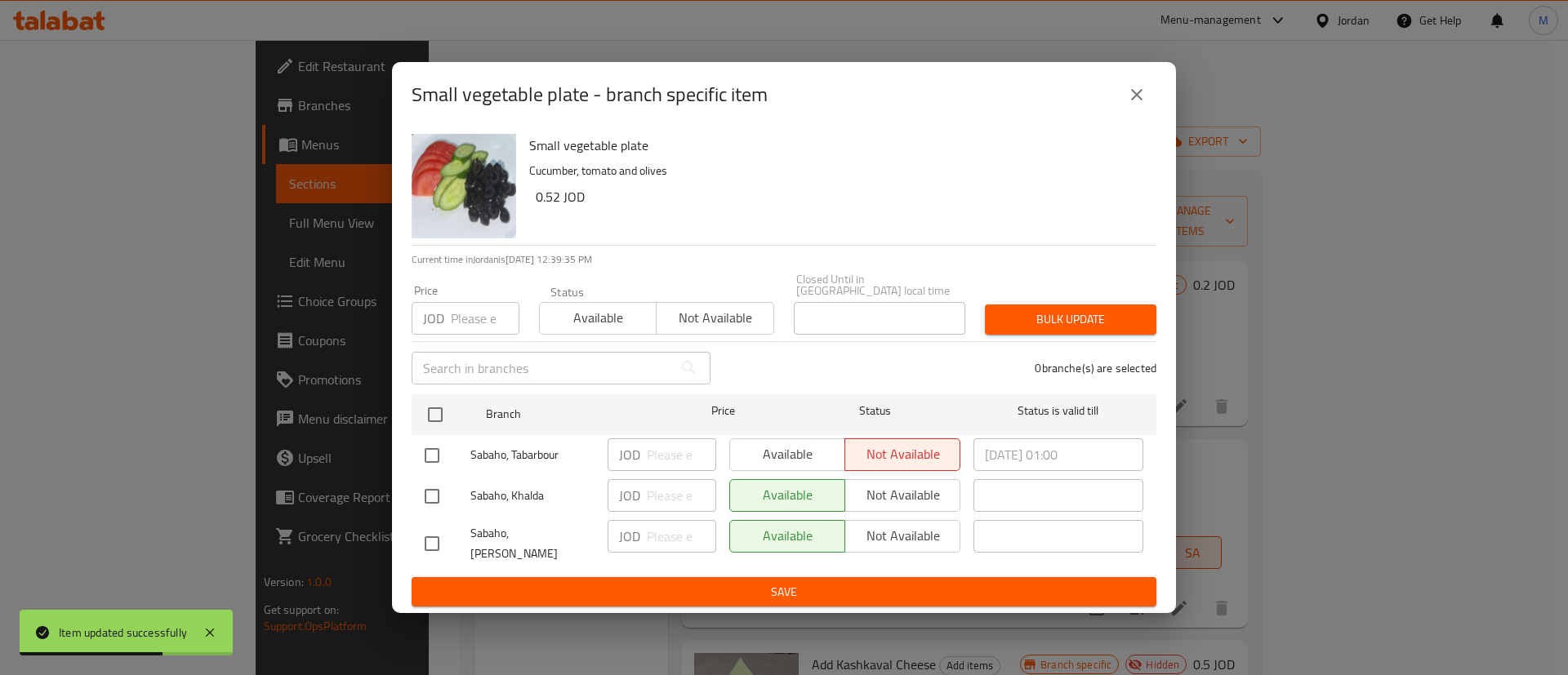
click at [1145, 104] on icon "close" at bounding box center [1137, 95] width 20 height 20
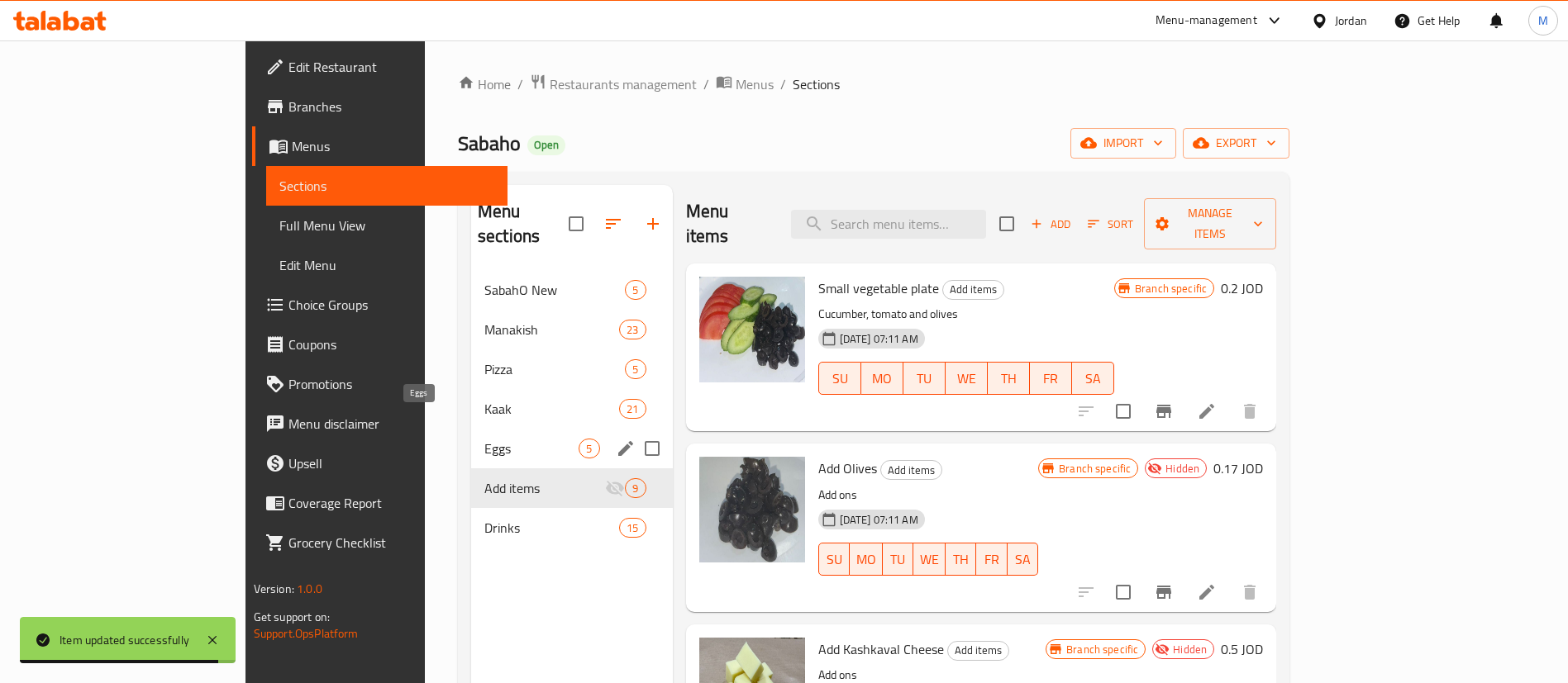
click at [485, 439] on span "Eggs" at bounding box center [531, 449] width 94 height 20
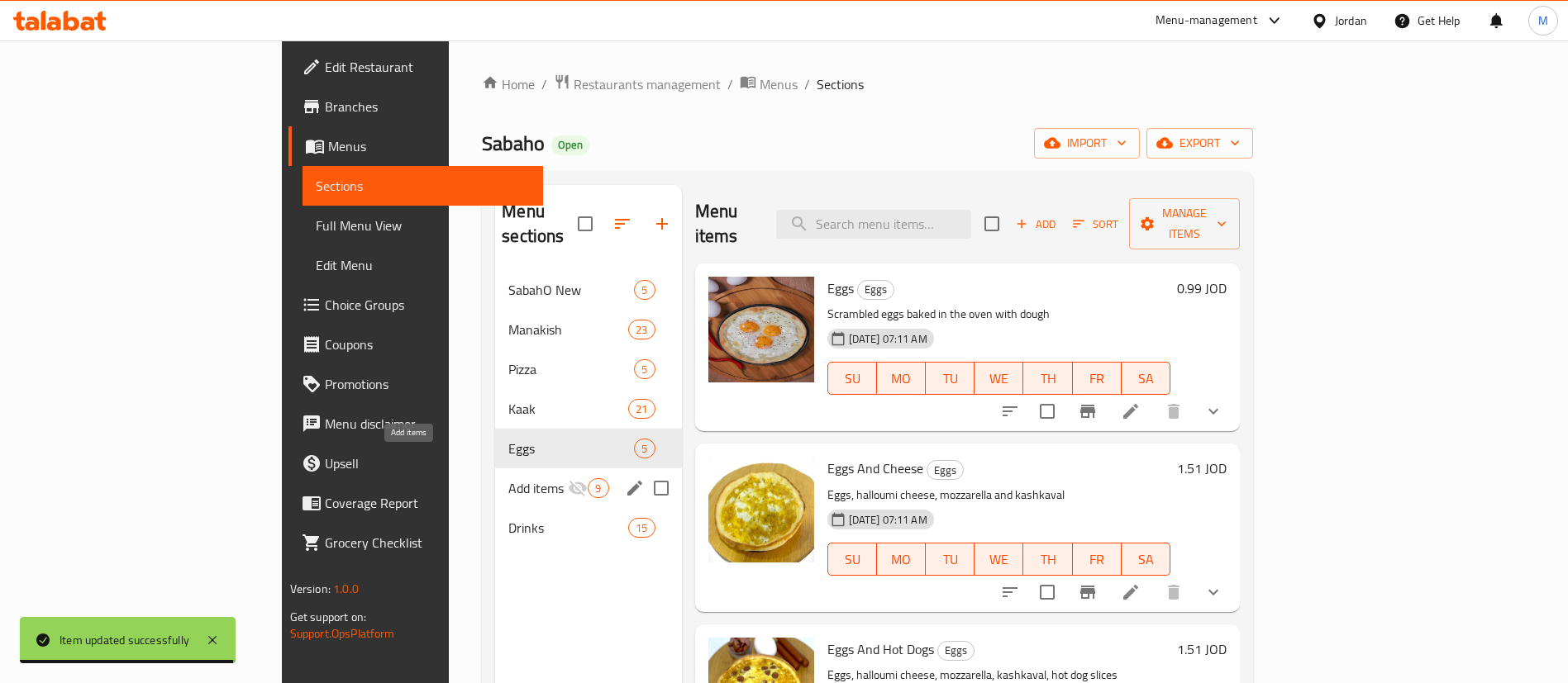
click at [508, 478] on span "Add items" at bounding box center [538, 488] width 60 height 20
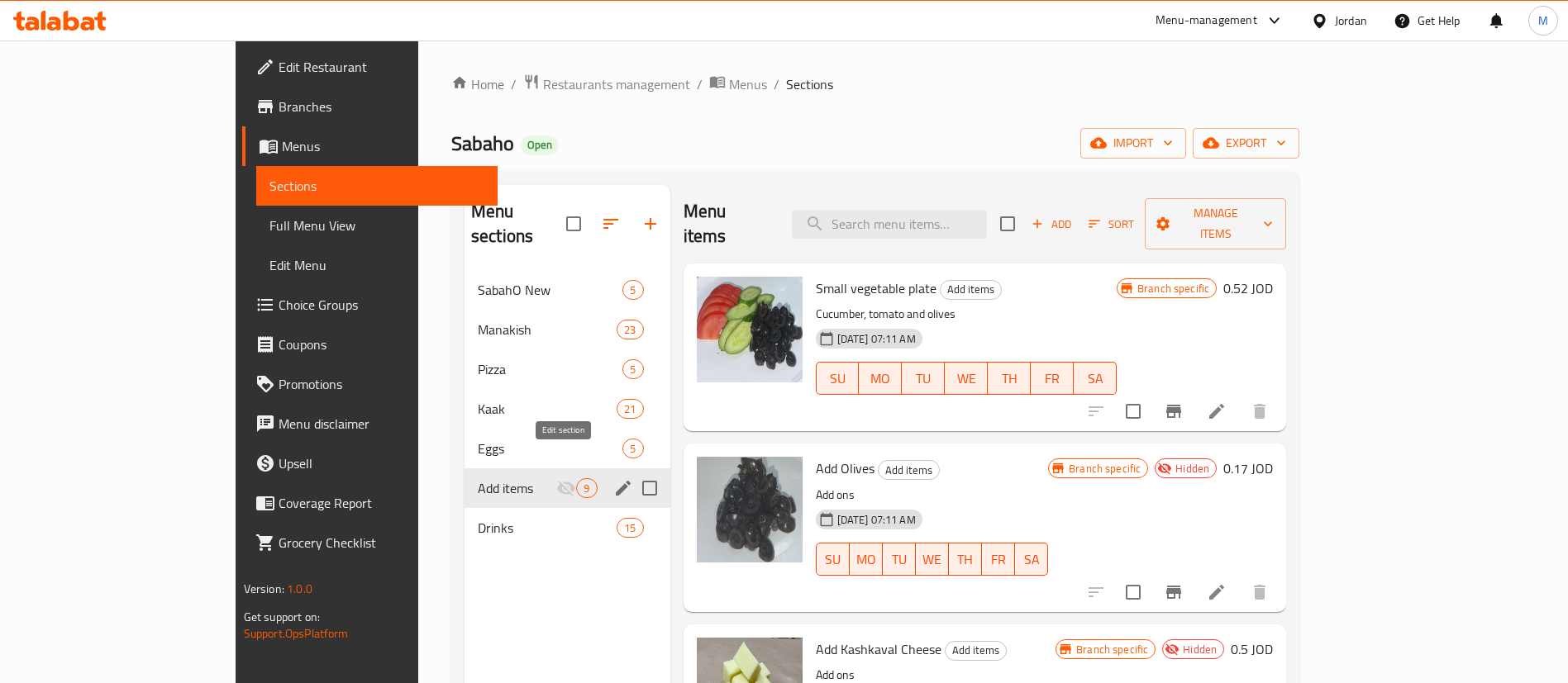
click at [615, 481] on icon "edit" at bounding box center [622, 488] width 15 height 15
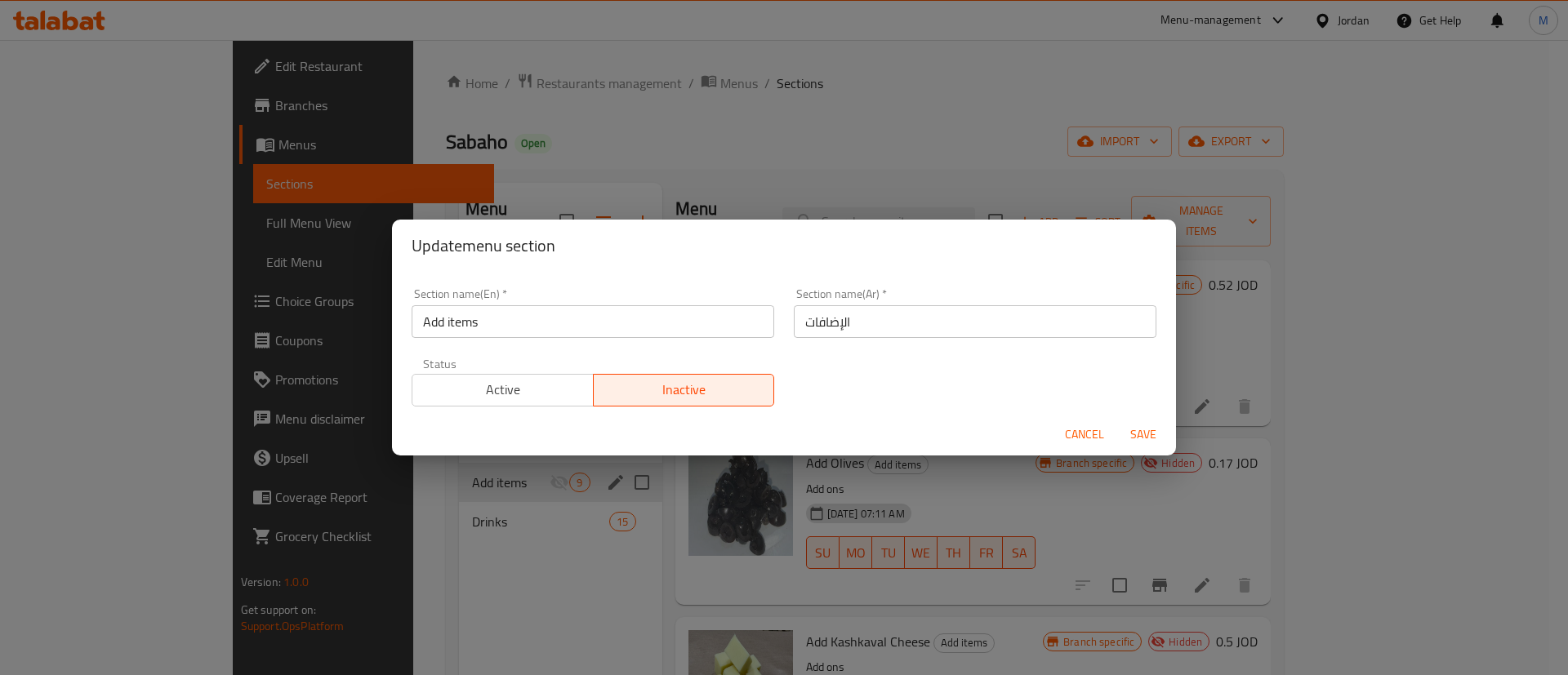
click at [529, 395] on span "Active" at bounding box center [503, 390] width 168 height 23
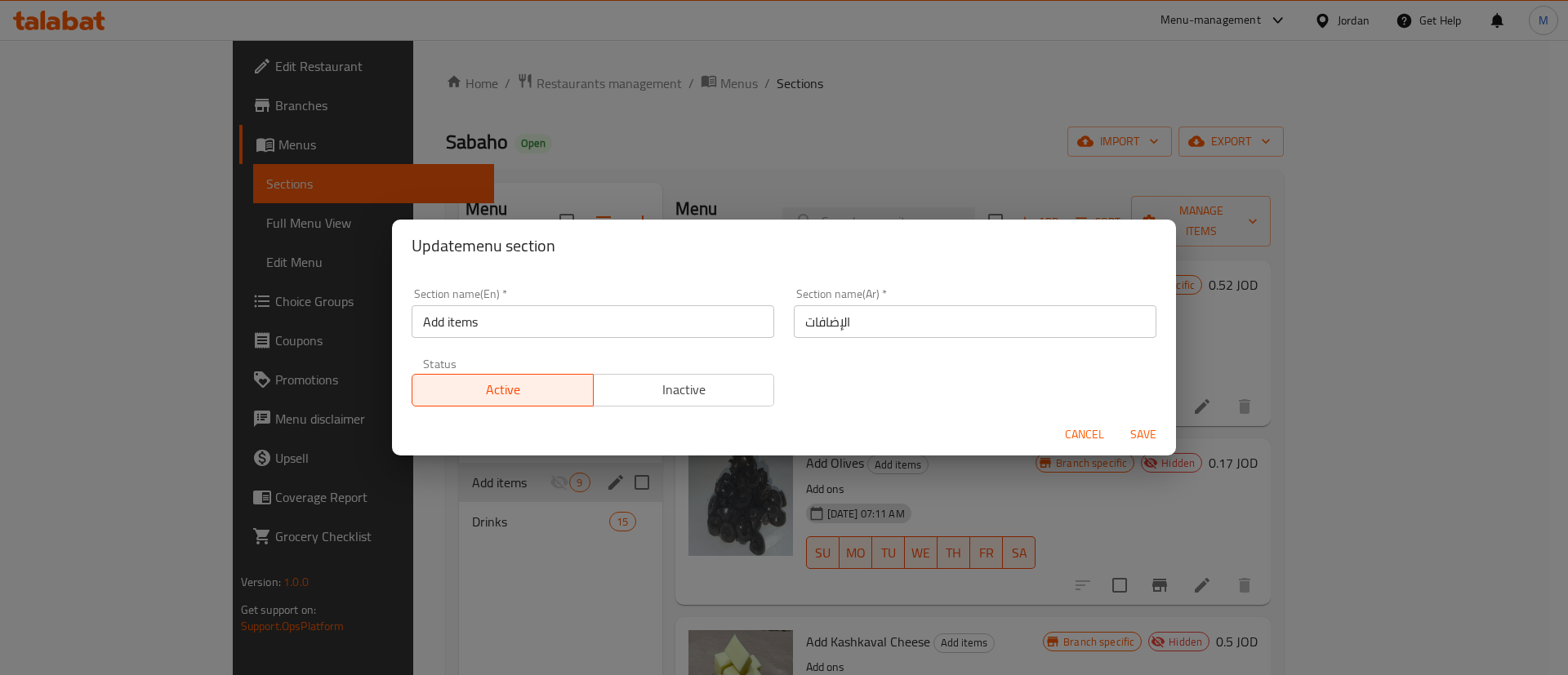
click at [1142, 424] on span "Save" at bounding box center [1143, 435] width 39 height 21
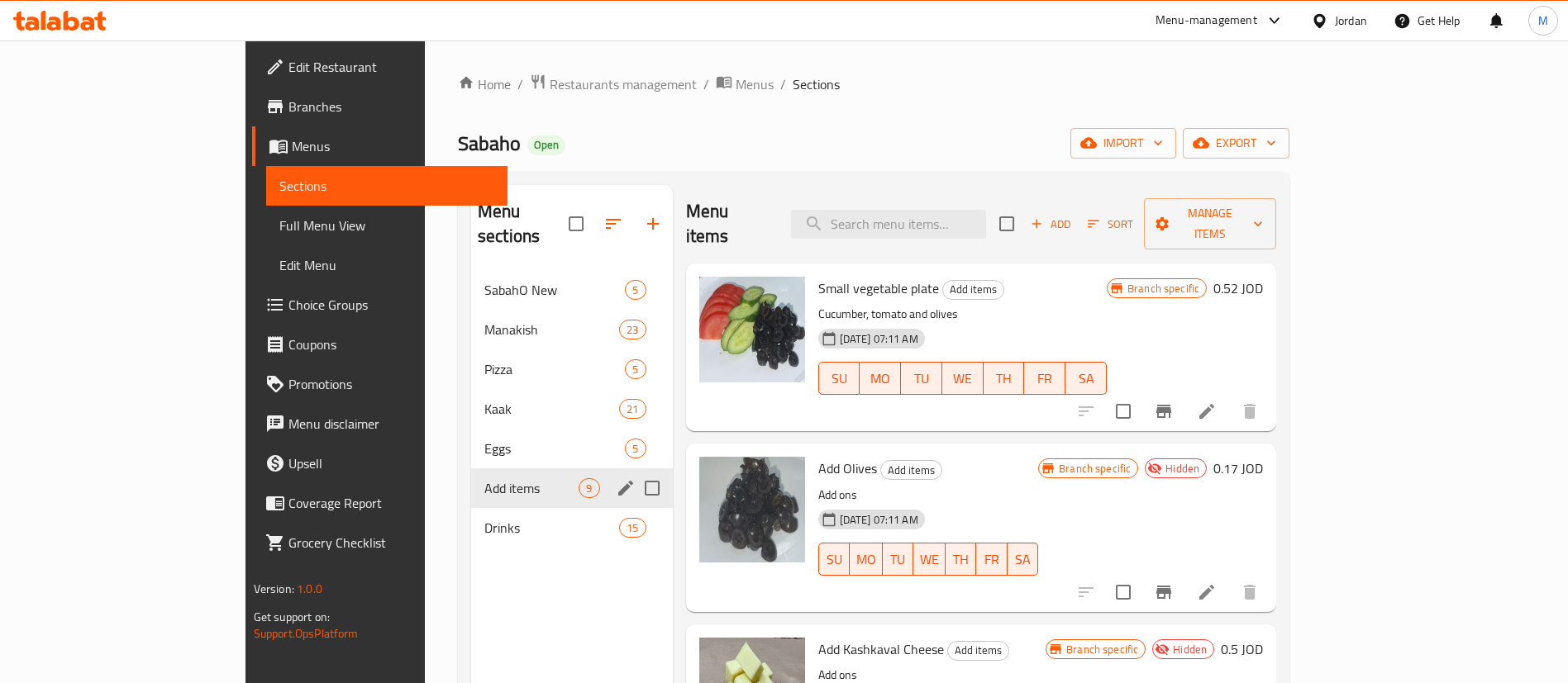
click at [1171, 405] on icon "Branch-specific-item" at bounding box center [1163, 411] width 15 height 13
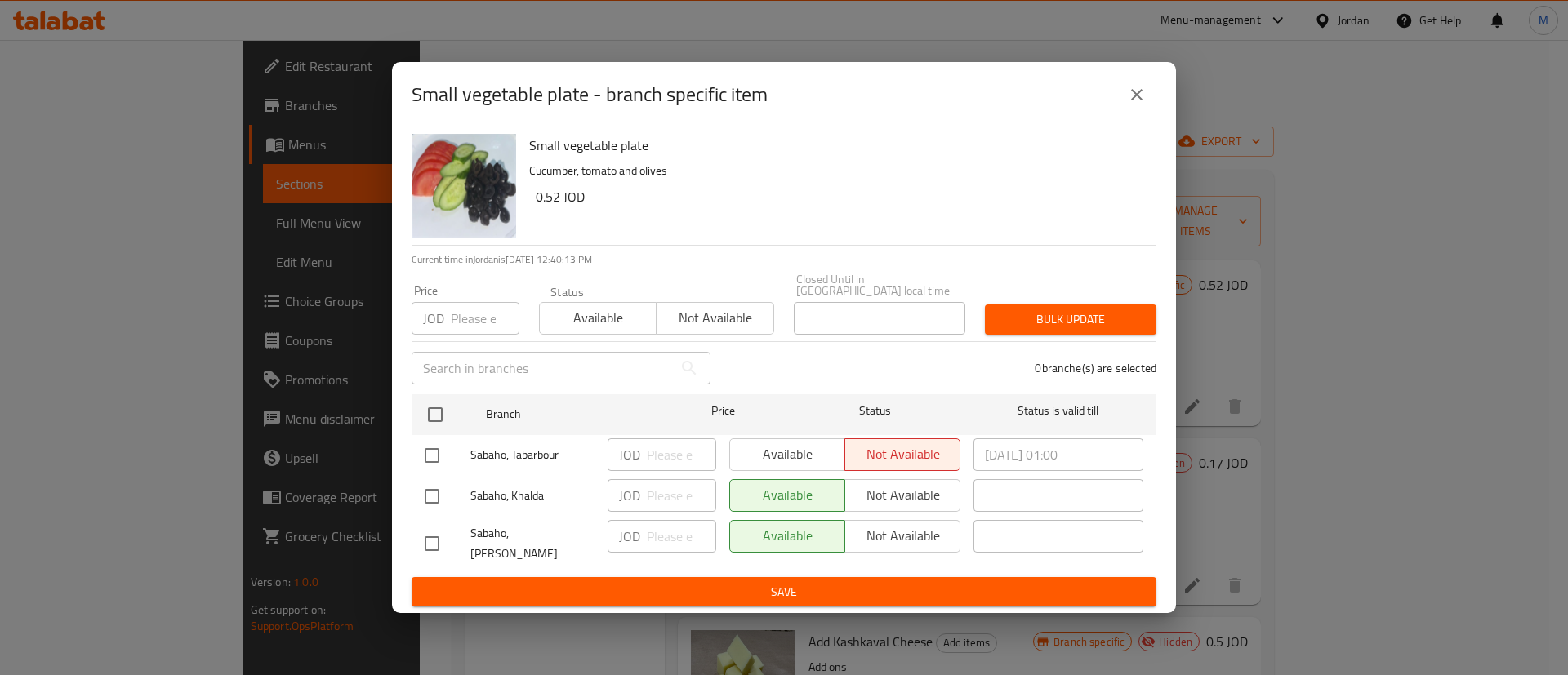
click at [1145, 104] on icon "close" at bounding box center [1137, 95] width 20 height 20
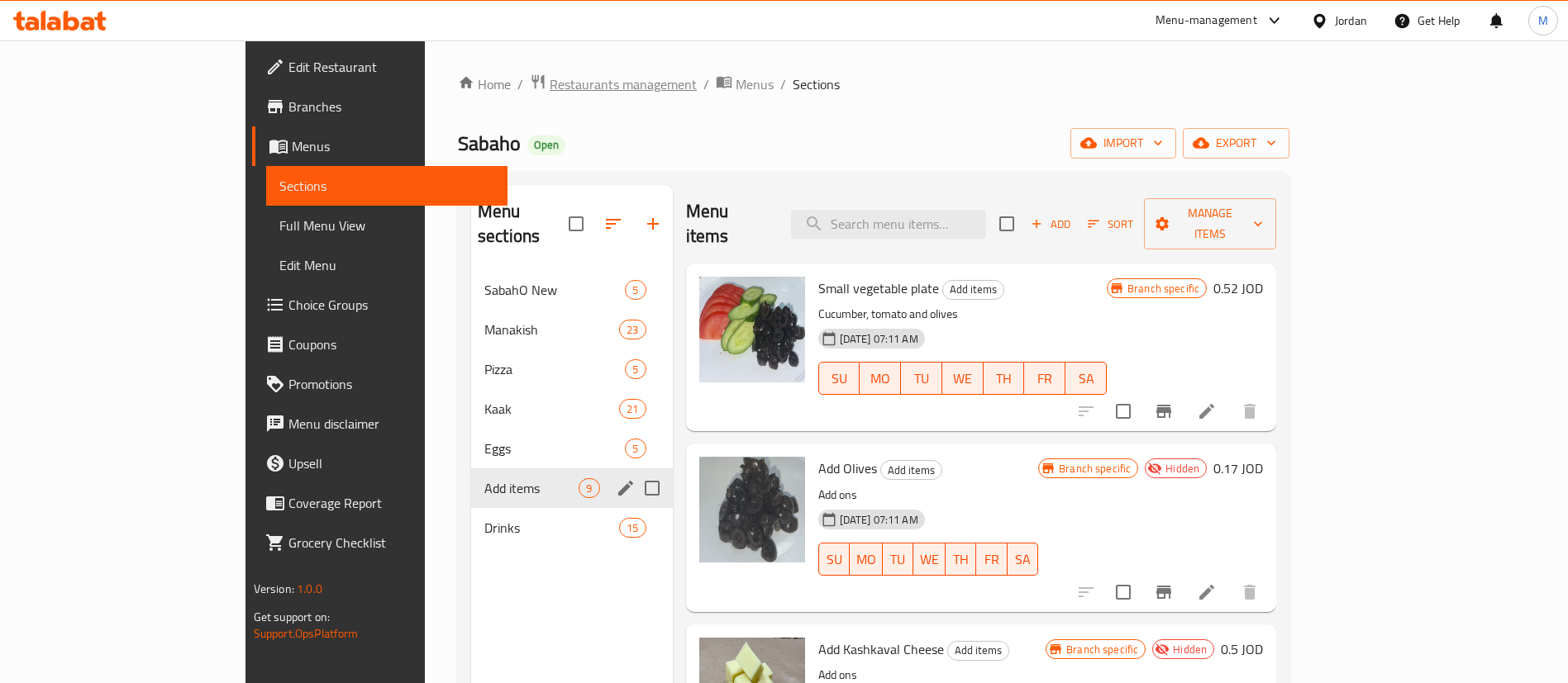
click at [550, 75] on span "Restaurants management" at bounding box center [623, 84] width 147 height 20
